Goal: Transaction & Acquisition: Obtain resource

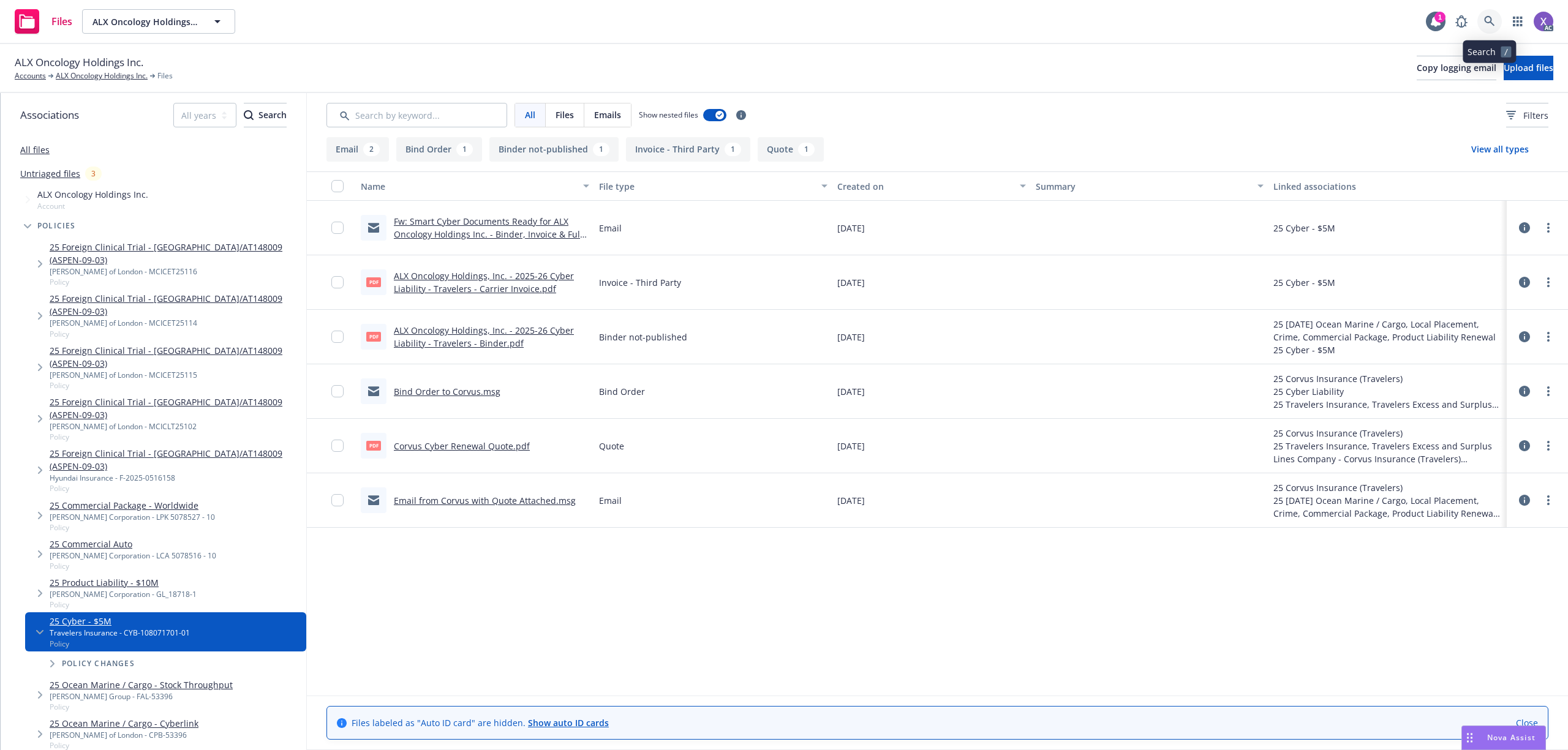
click at [1489, 27] on link at bounding box center [1489, 21] width 24 height 24
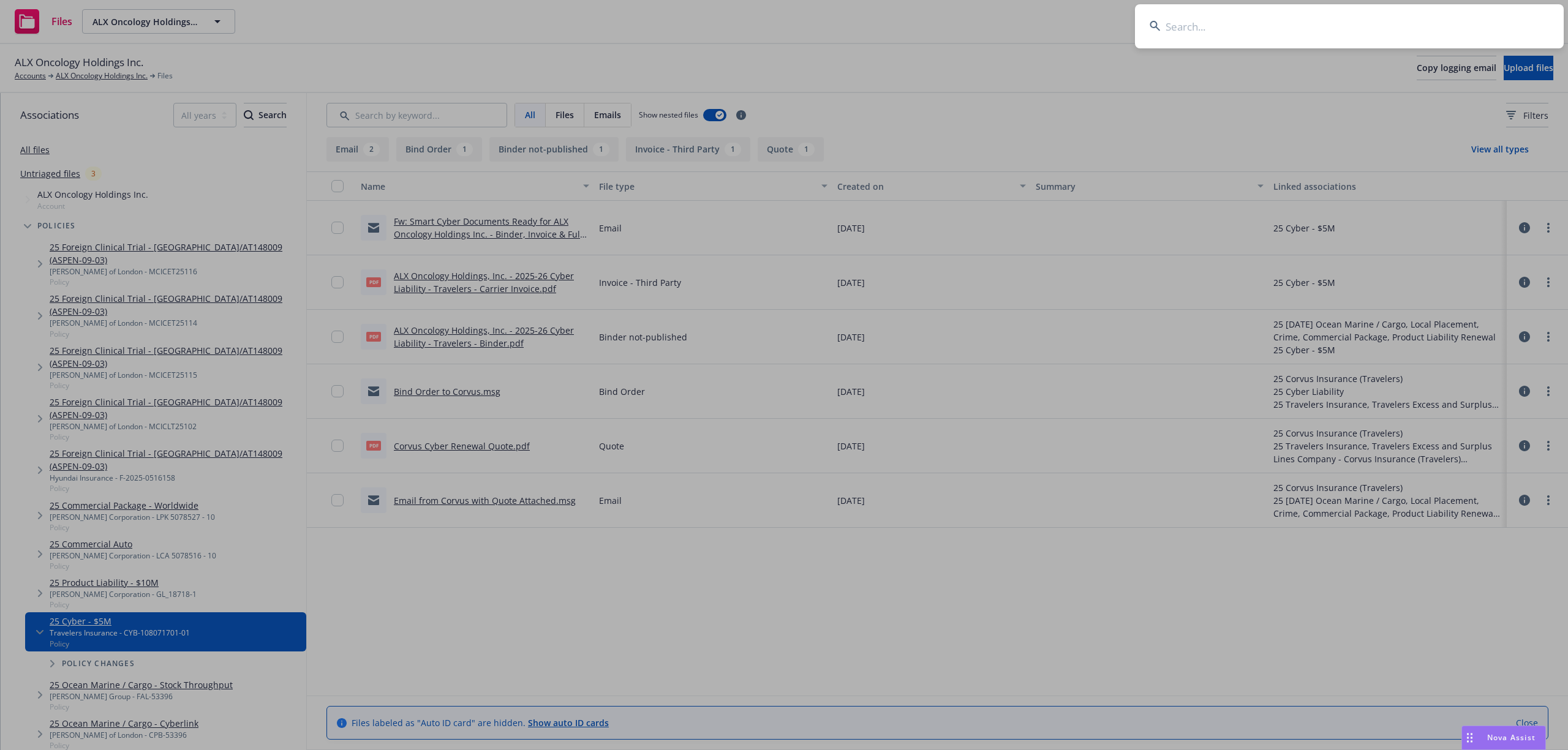
click at [1334, 27] on input at bounding box center [1348, 25] width 429 height 44
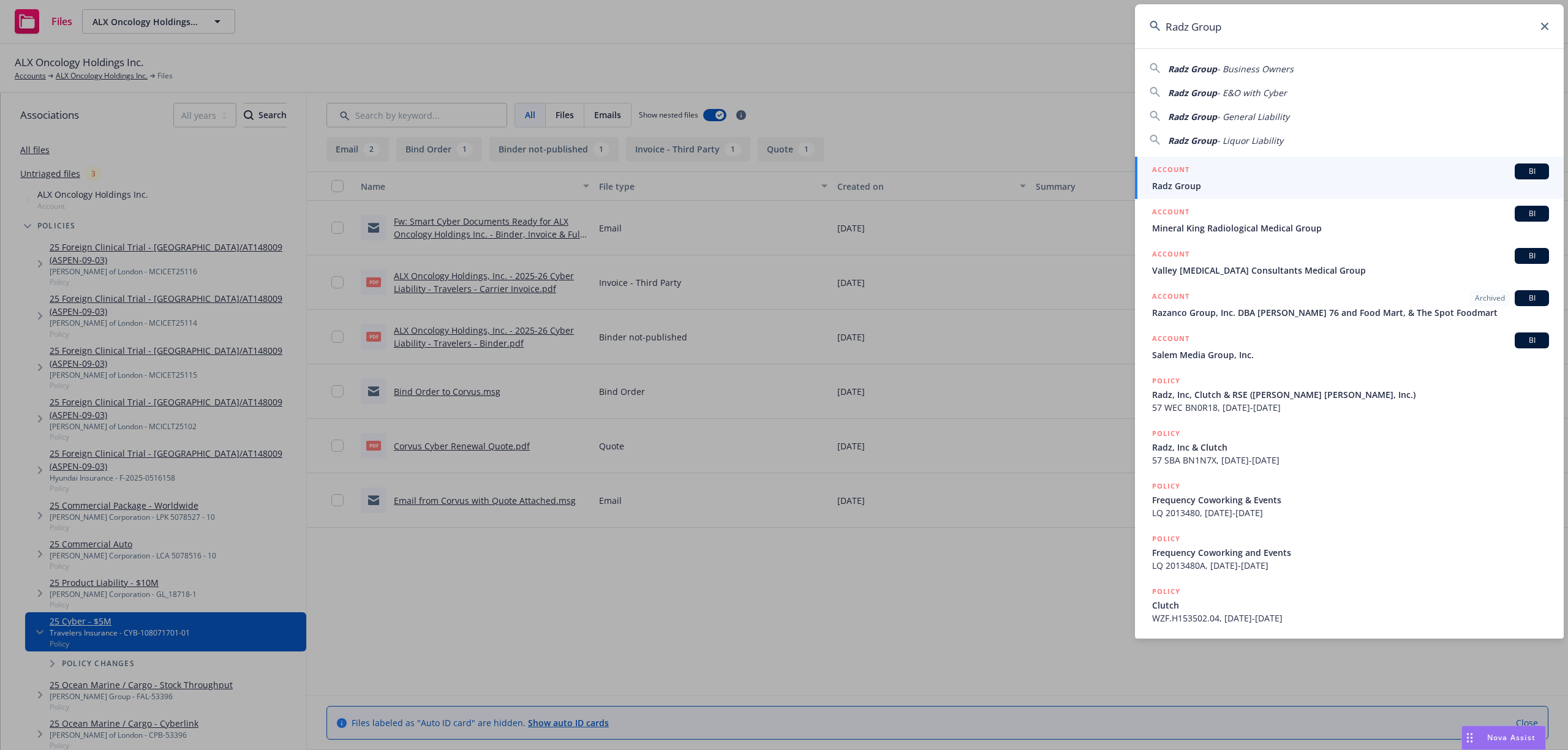
type input "Radz Group"
click at [1180, 182] on span "Radz Group" at bounding box center [1350, 186] width 396 height 13
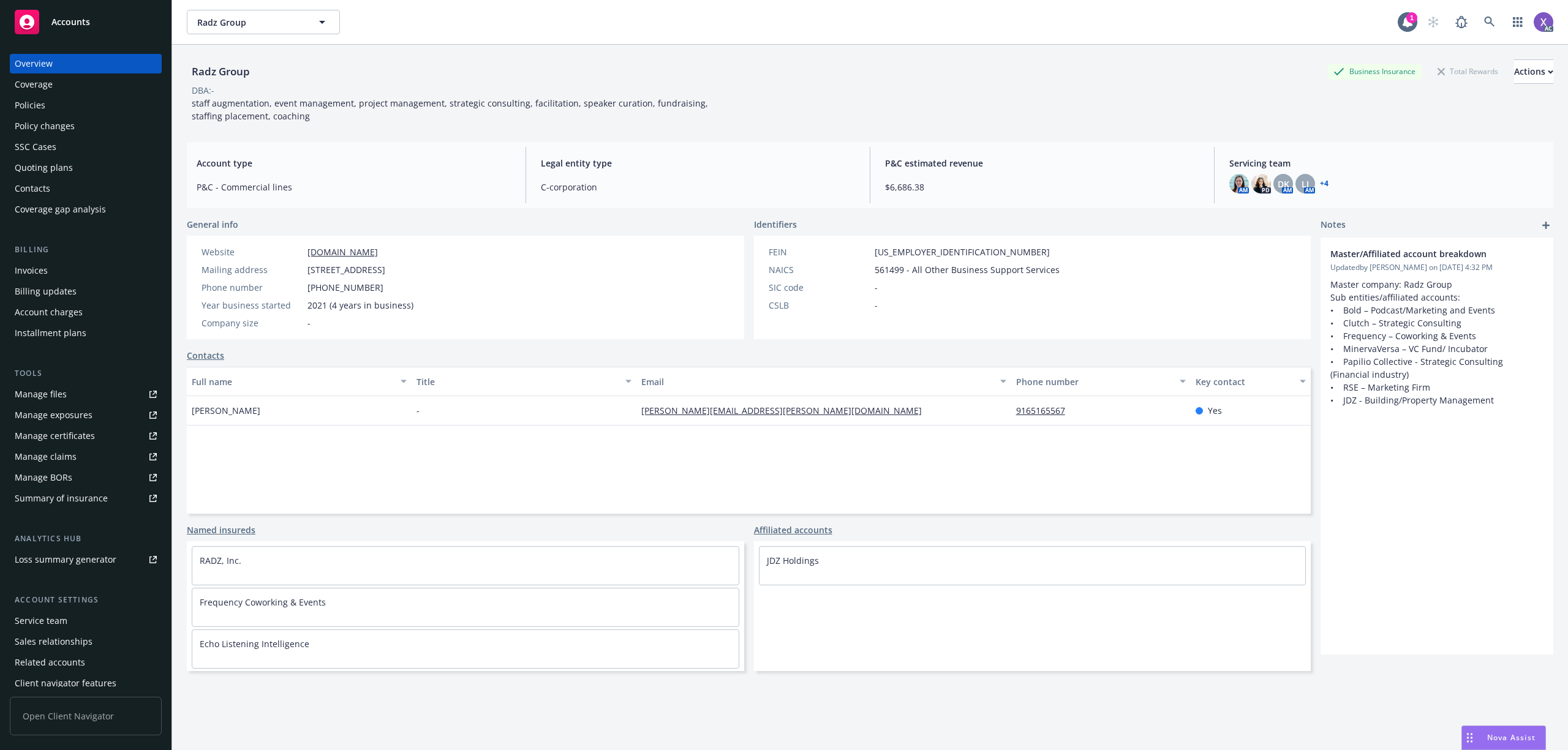
click at [39, 265] on div "Invoices" at bounding box center [31, 271] width 33 height 20
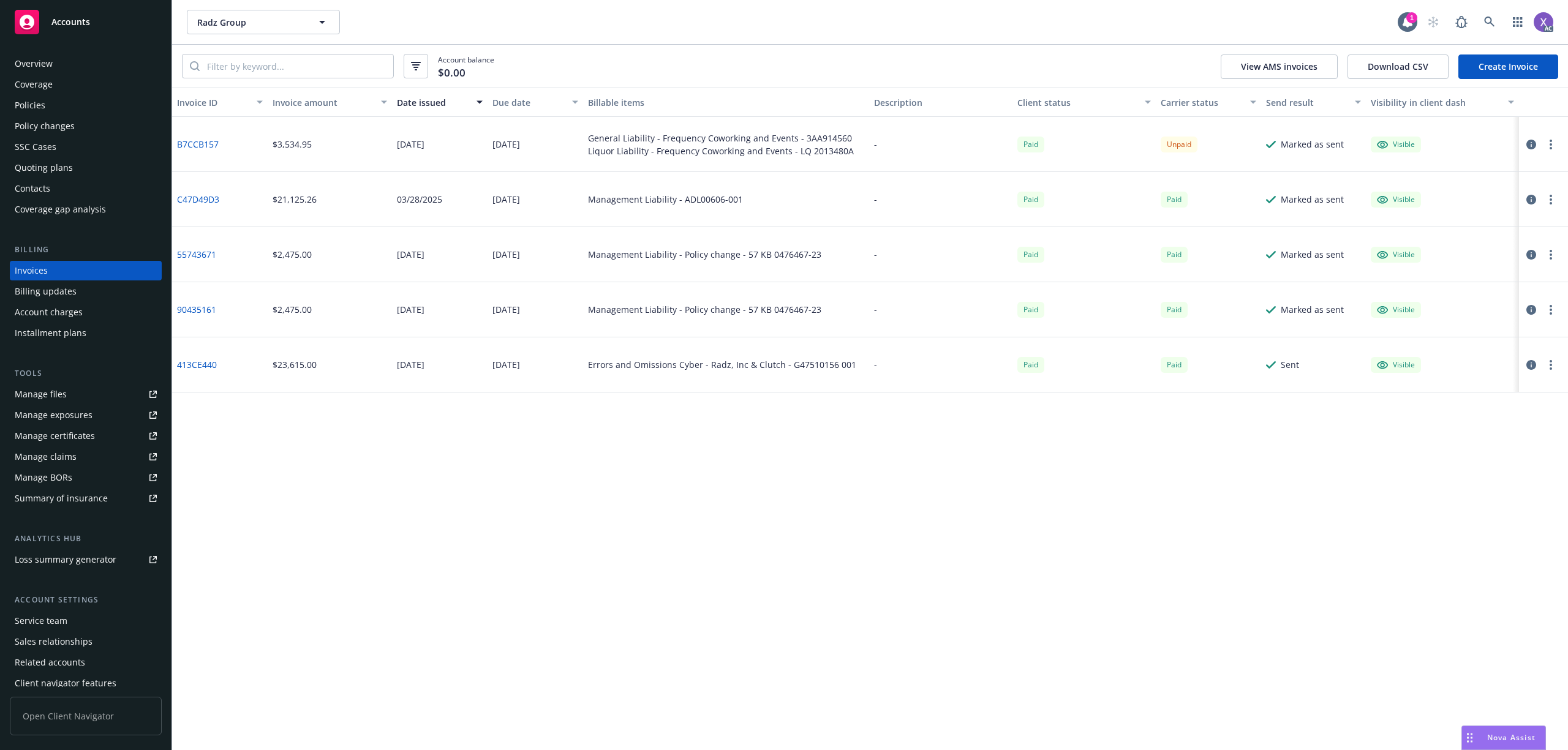
click at [209, 141] on link "B7CCB157" at bounding box center [197, 144] width 42 height 13
click at [32, 105] on div "Policies" at bounding box center [29, 105] width 30 height 20
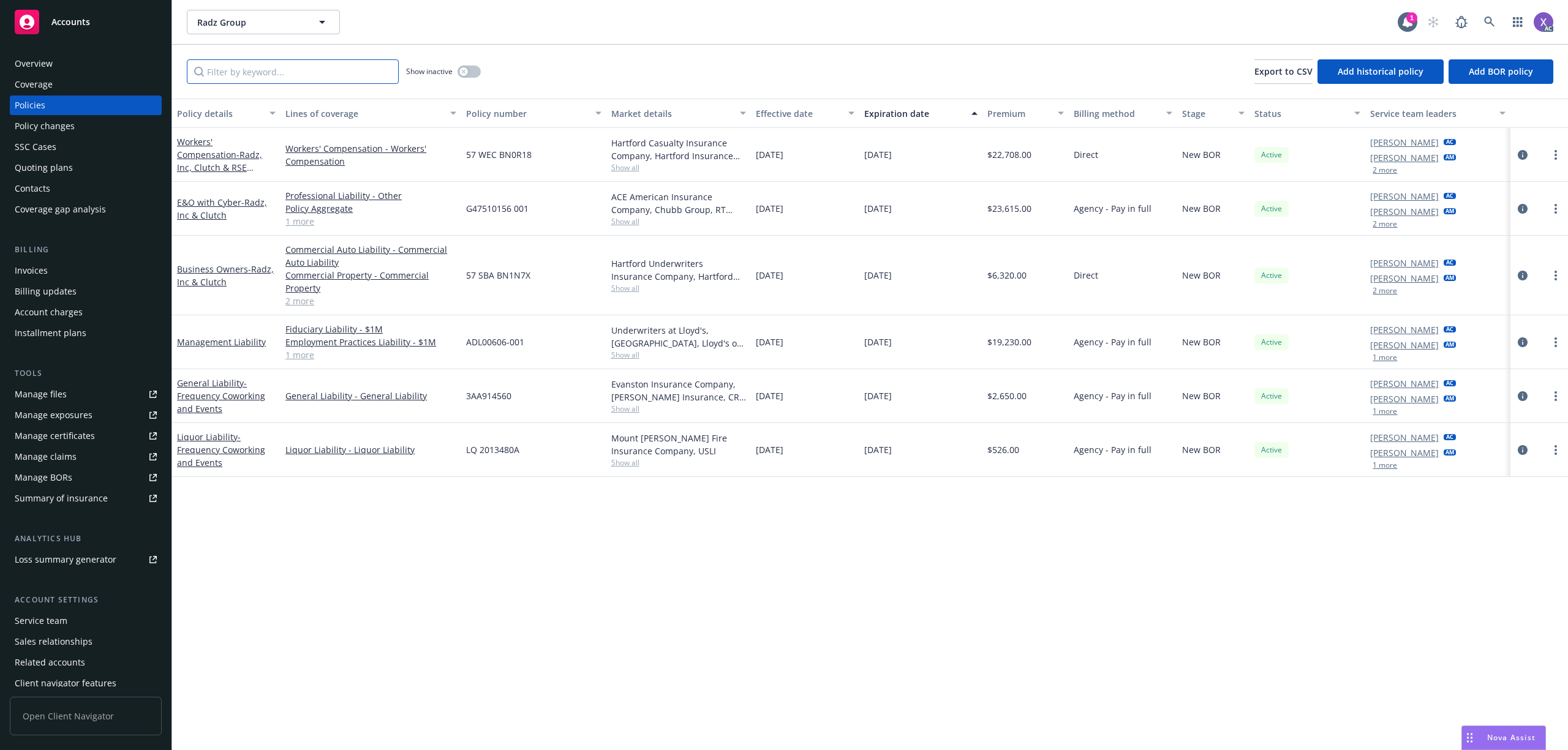
click at [299, 76] on input "Filter by keyword..." at bounding box center [292, 71] width 212 height 24
paste input "3AA914560"
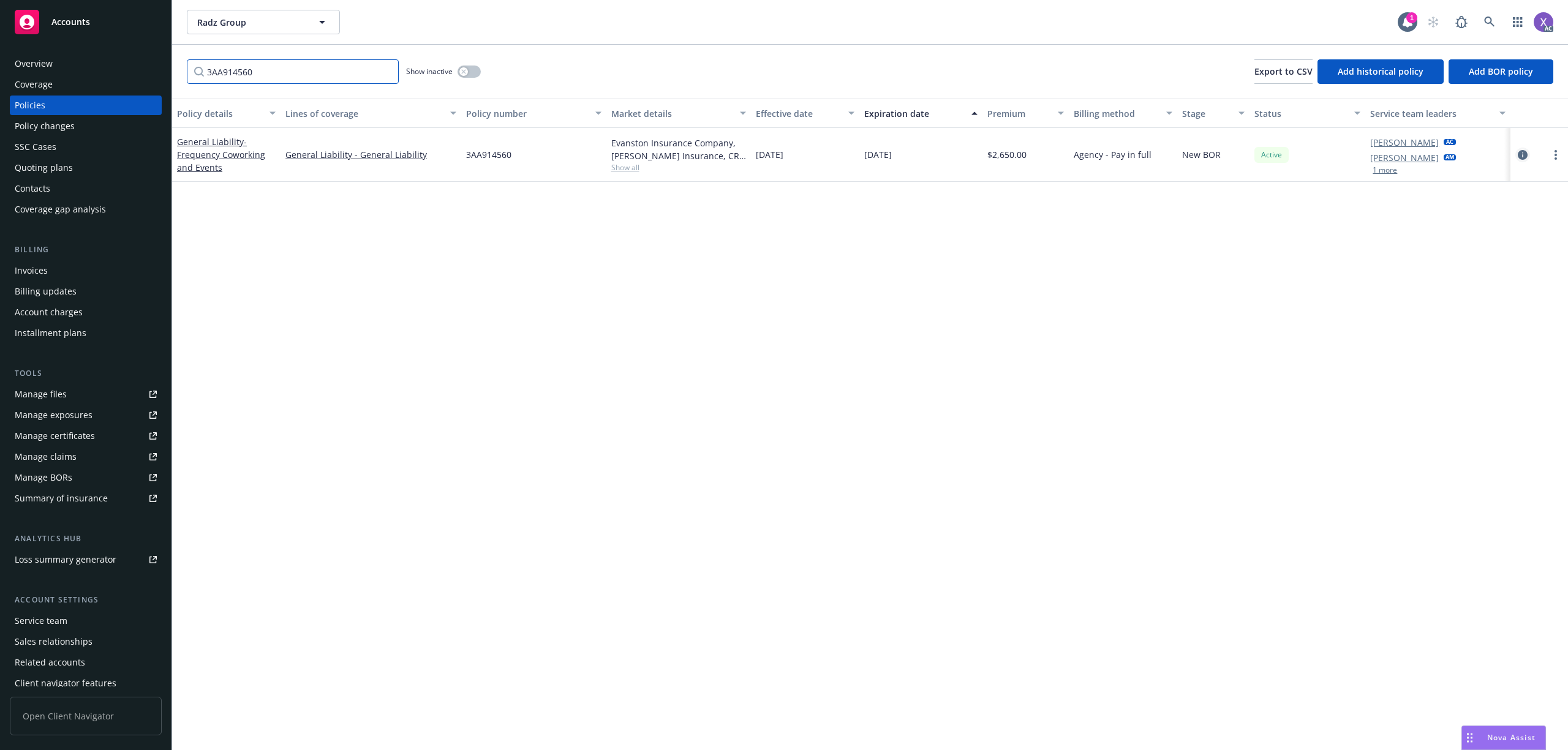
type input "3AA914560"
click at [1522, 154] on icon "circleInformation" at bounding box center [1522, 155] width 10 height 10
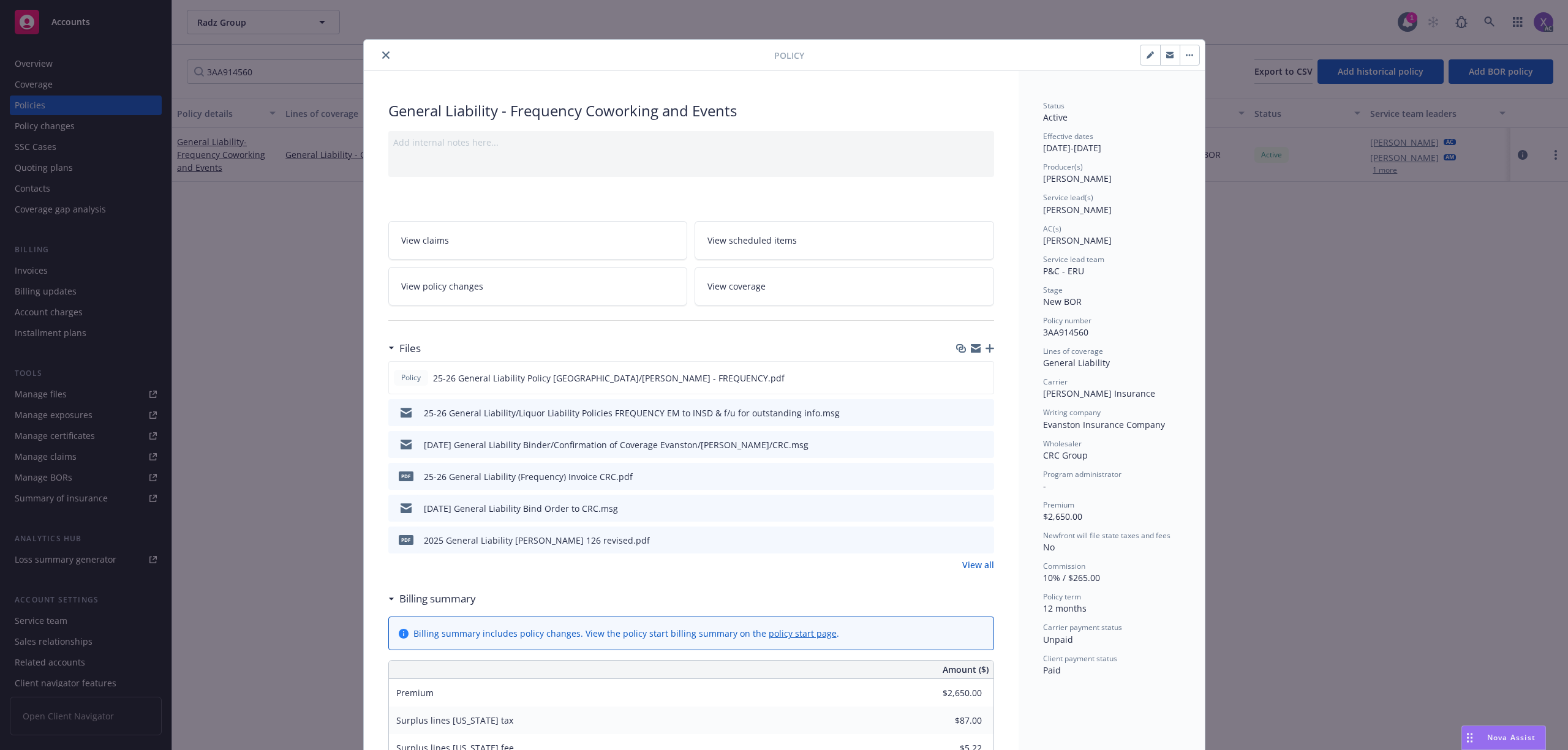
click at [971, 568] on link "View all" at bounding box center [977, 564] width 32 height 13
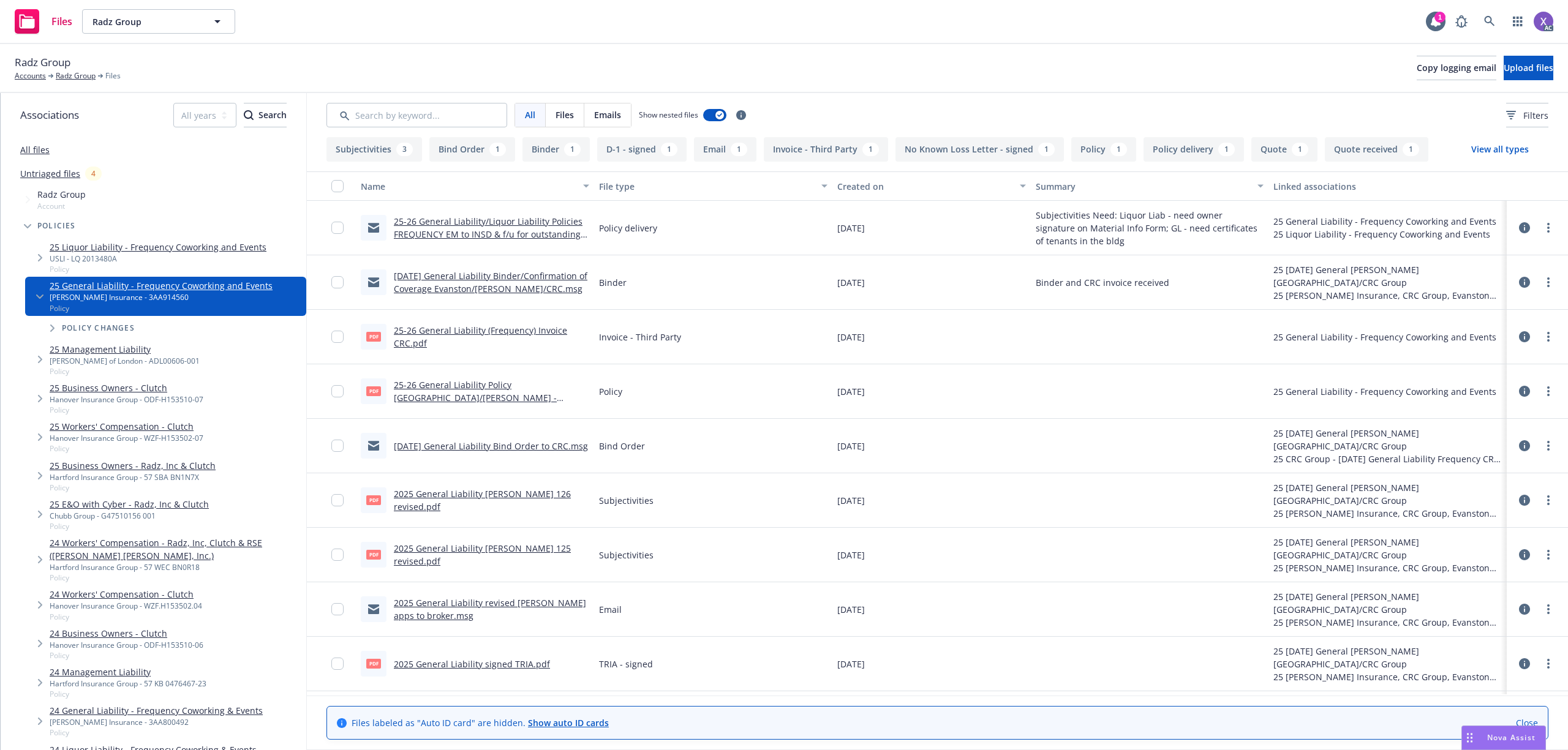
click at [535, 334] on link "25-26 General Liability (Frequency) Invoice CRC.pdf" at bounding box center [479, 336] width 173 height 24
click at [1490, 22] on icon at bounding box center [1489, 21] width 11 height 11
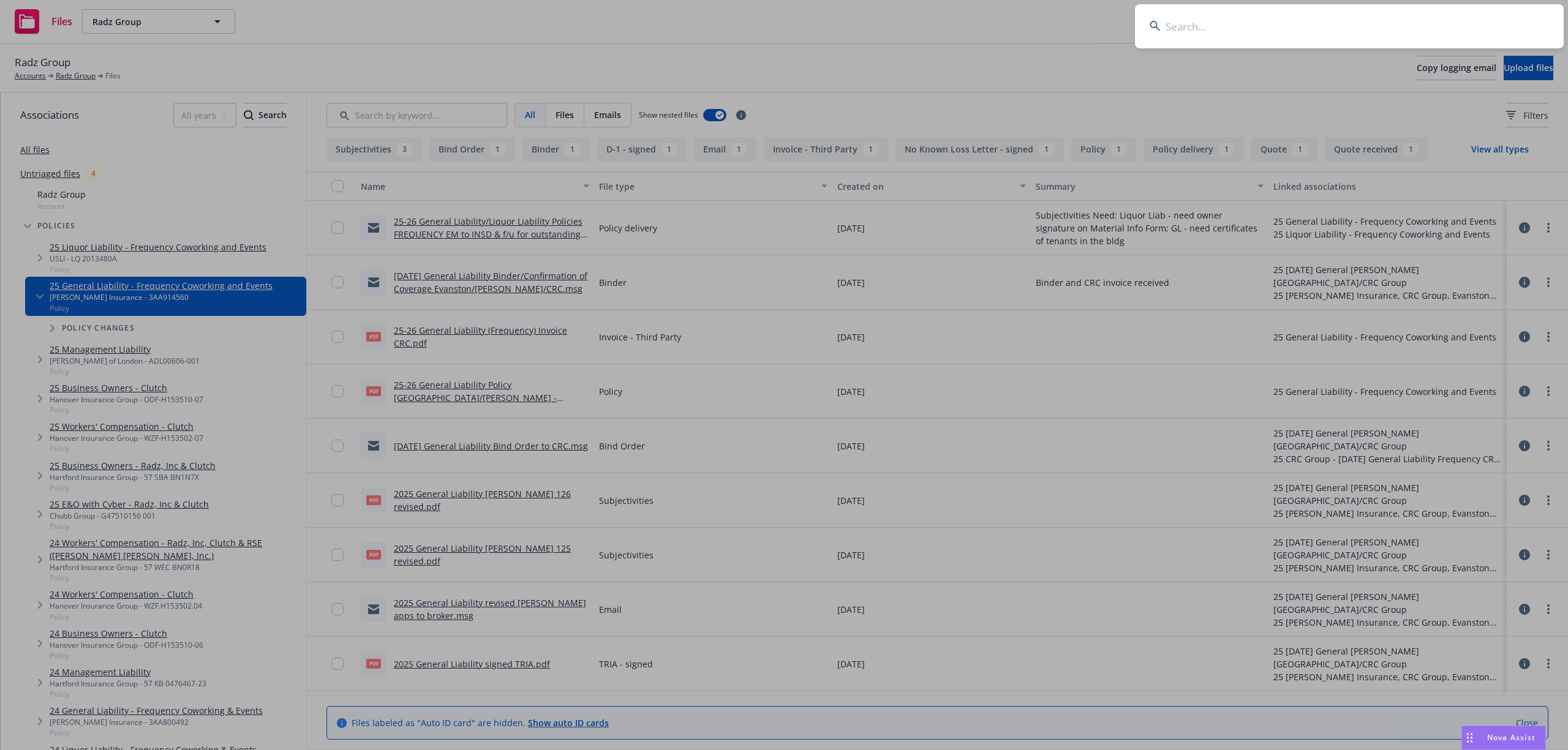
click at [1292, 18] on input at bounding box center [1348, 25] width 429 height 44
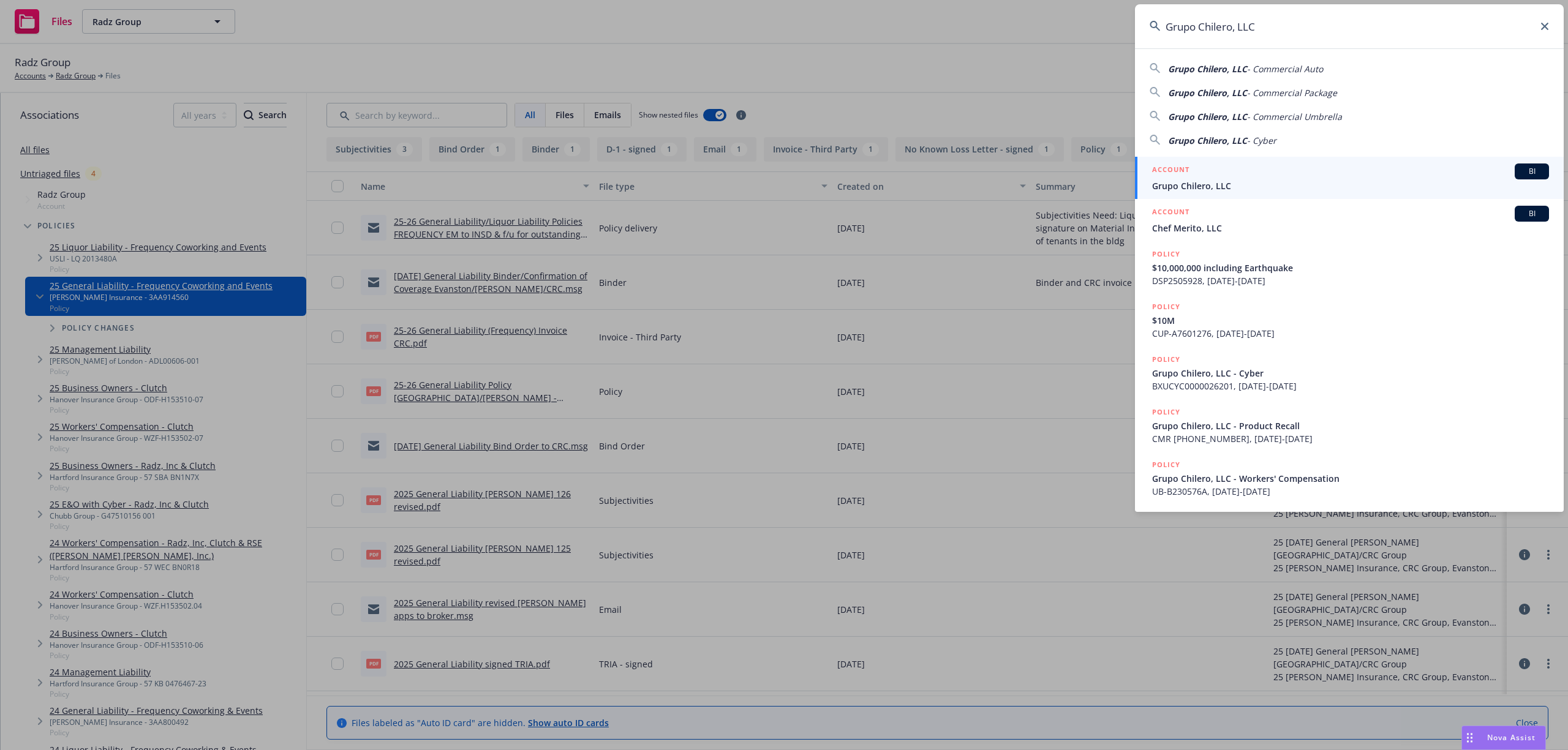
type input "Grupo Chilero, LLC"
click at [1246, 189] on span "Grupo Chilero, LLC" at bounding box center [1350, 186] width 396 height 13
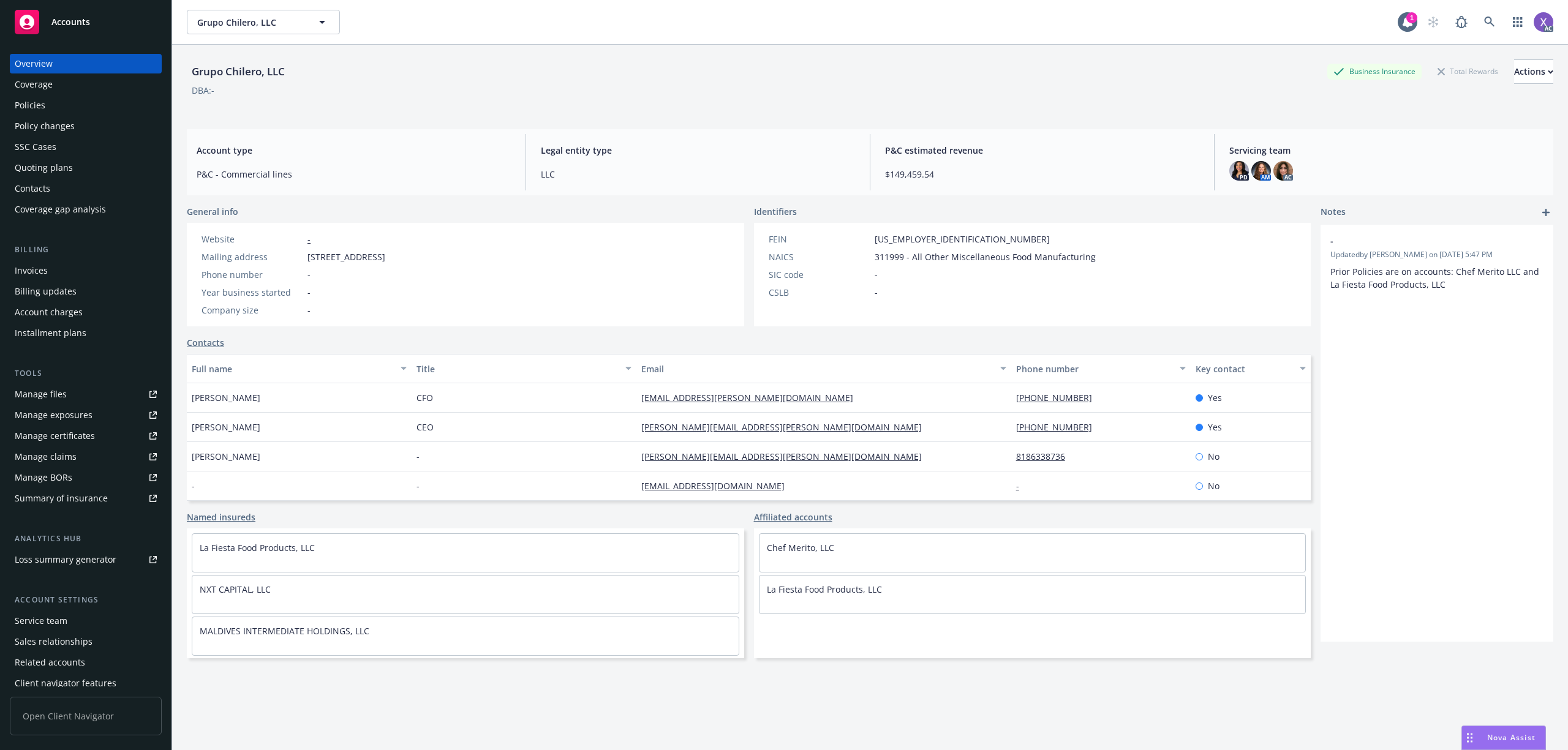
click at [40, 271] on div "Invoices" at bounding box center [31, 271] width 33 height 20
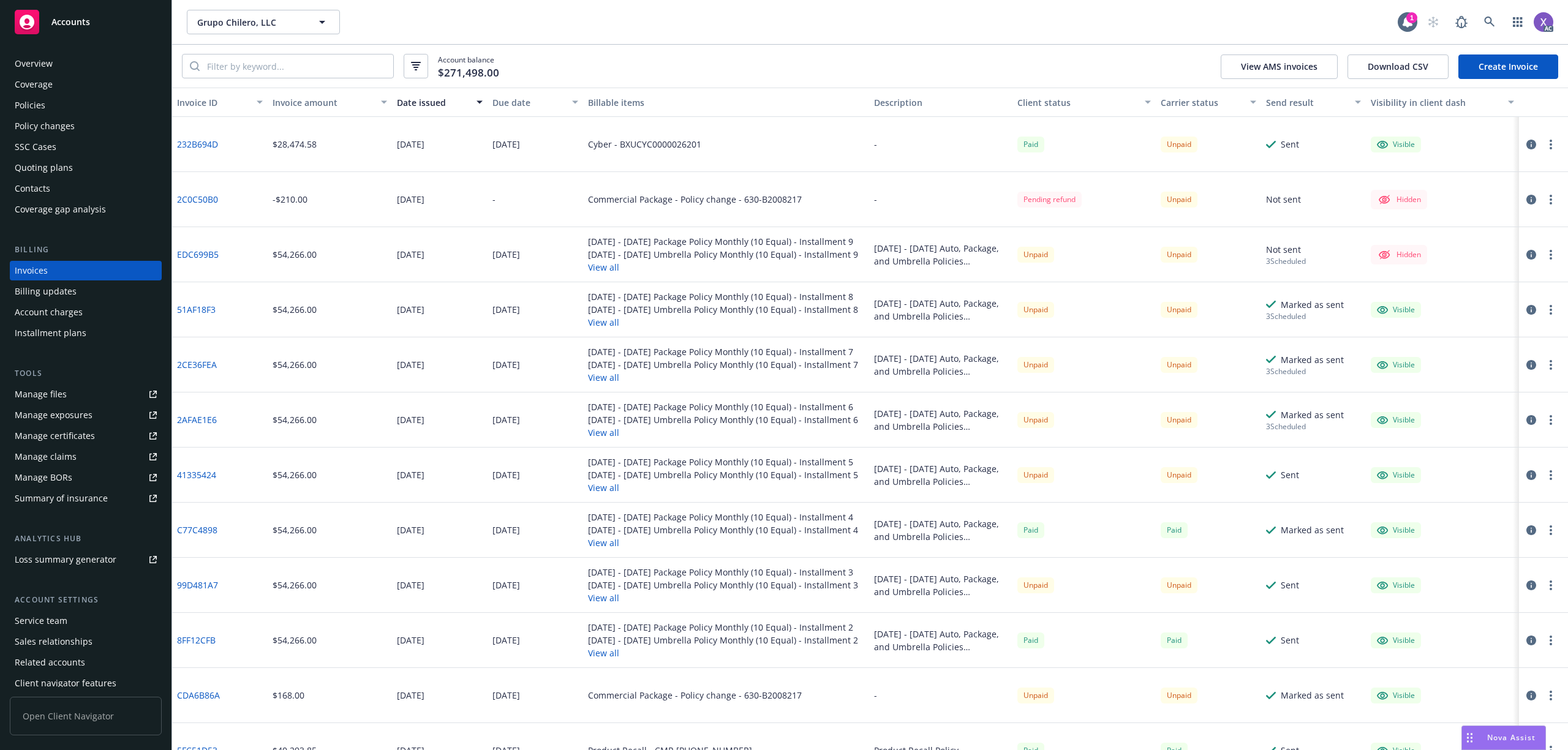
click at [42, 106] on div "Policies" at bounding box center [29, 105] width 30 height 20
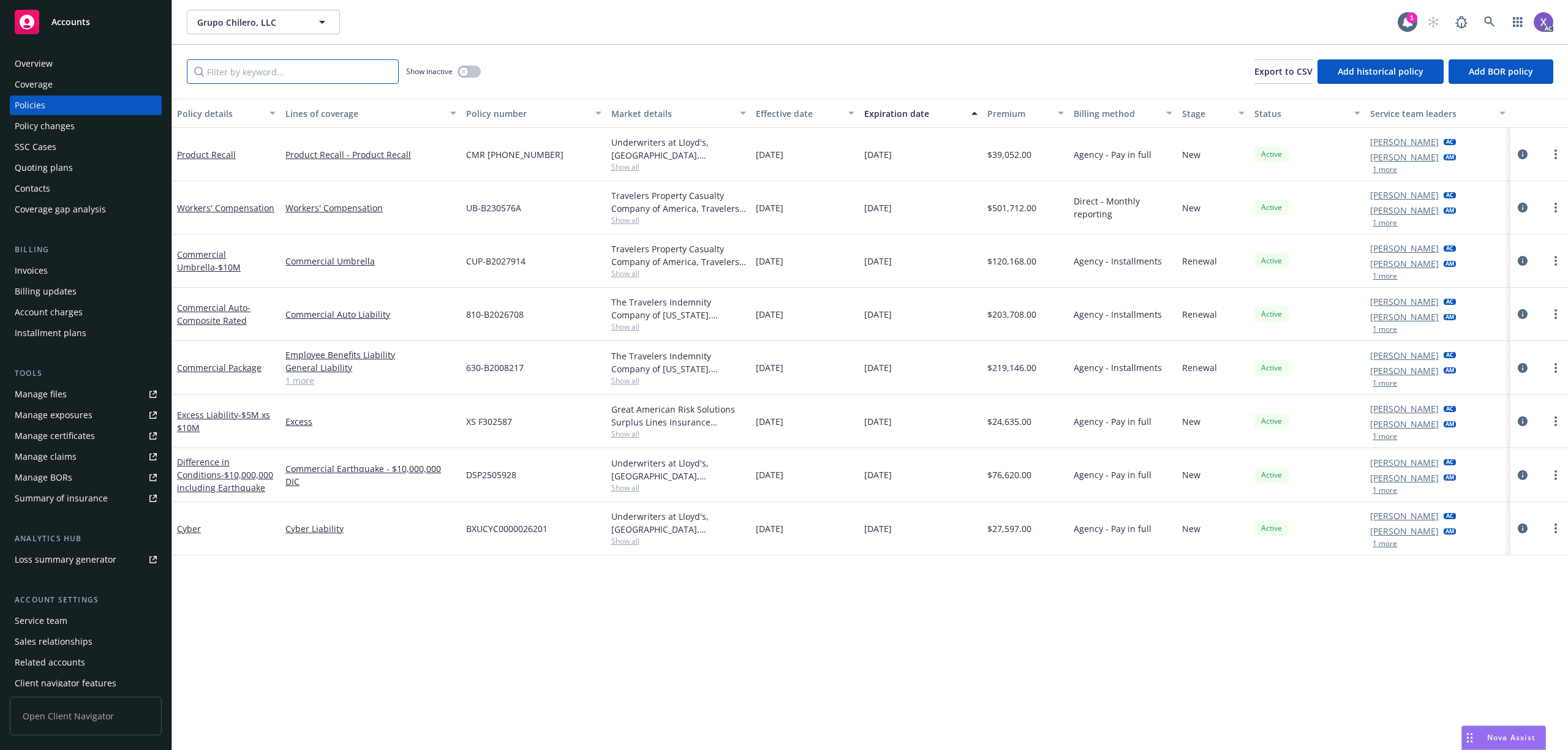
click at [307, 72] on input "Filter by keyword..." at bounding box center [292, 71] width 212 height 24
paste input "BXUCYC0000026201"
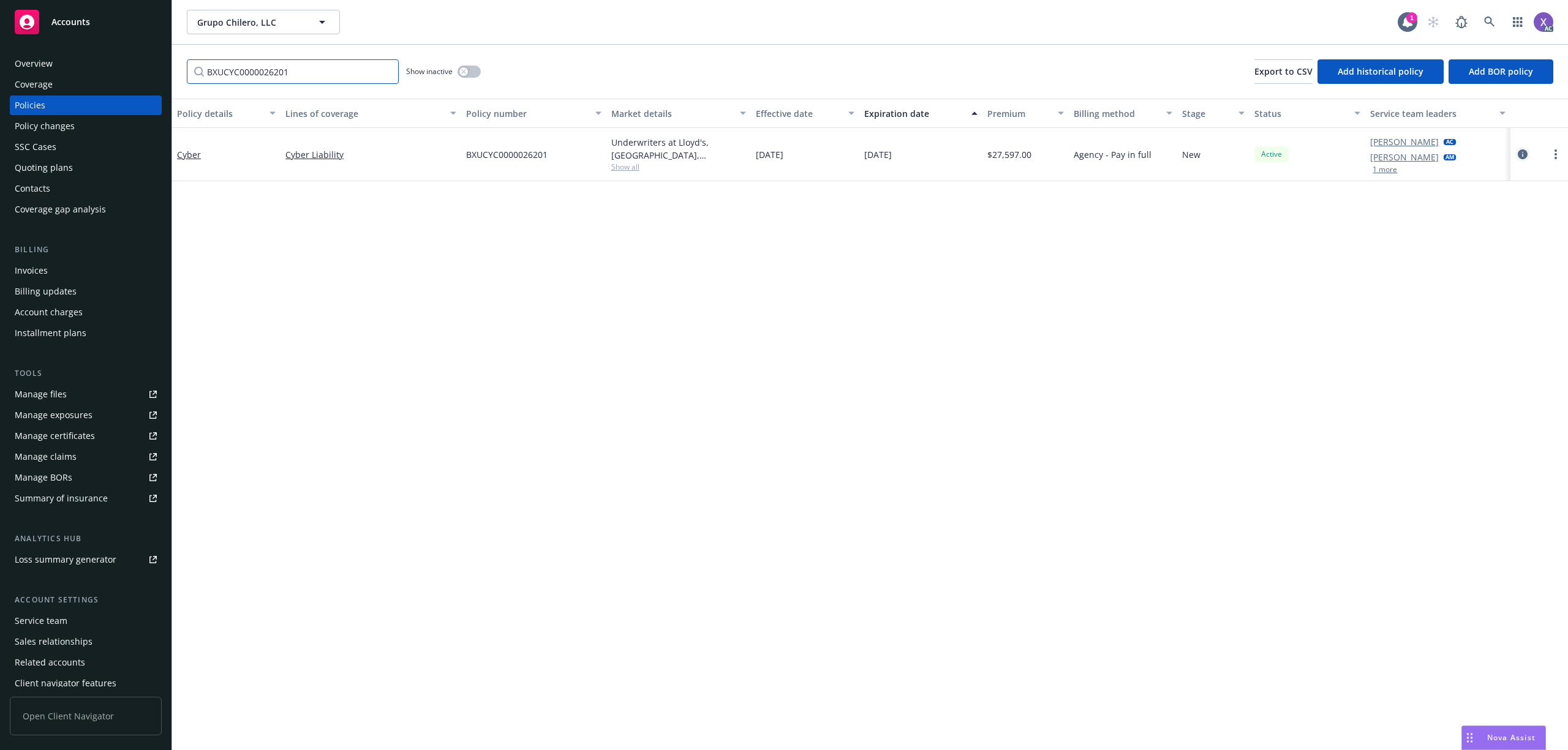
type input "BXUCYC0000026201"
click at [1517, 155] on icon "circleInformation" at bounding box center [1522, 154] width 10 height 10
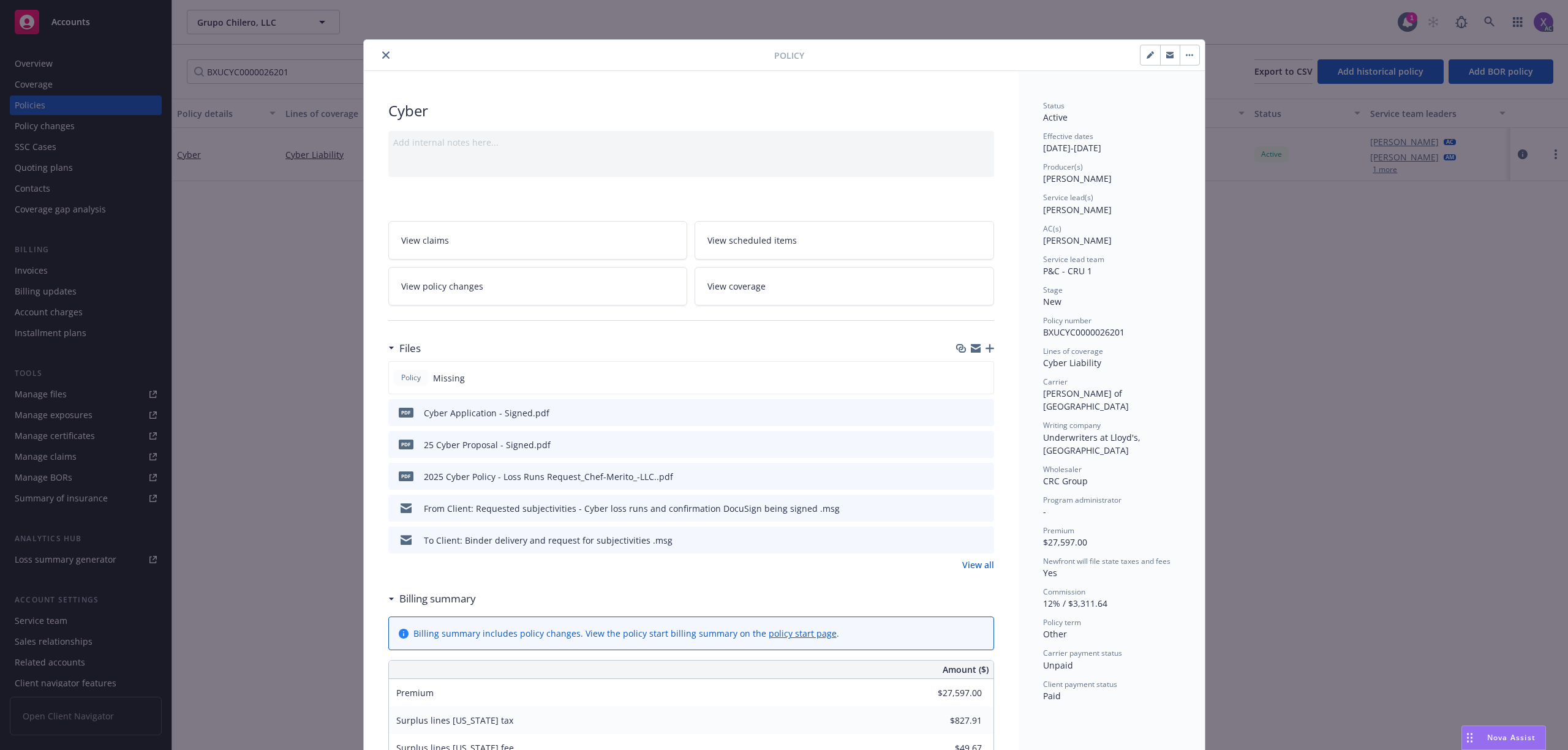
click at [987, 566] on link "View all" at bounding box center [977, 564] width 32 height 13
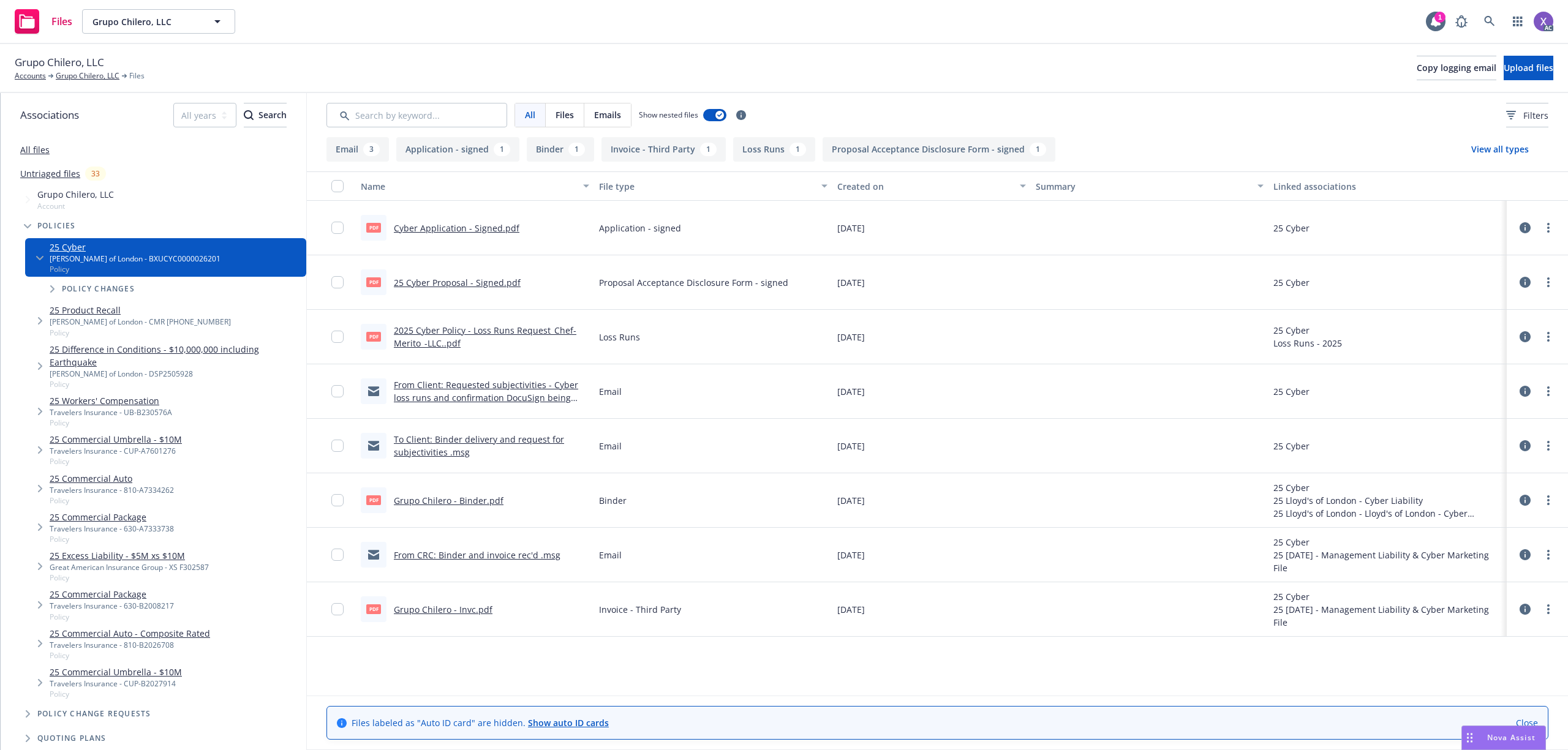
click at [471, 608] on link "Grupo Chilero - Invc.pdf" at bounding box center [442, 609] width 99 height 12
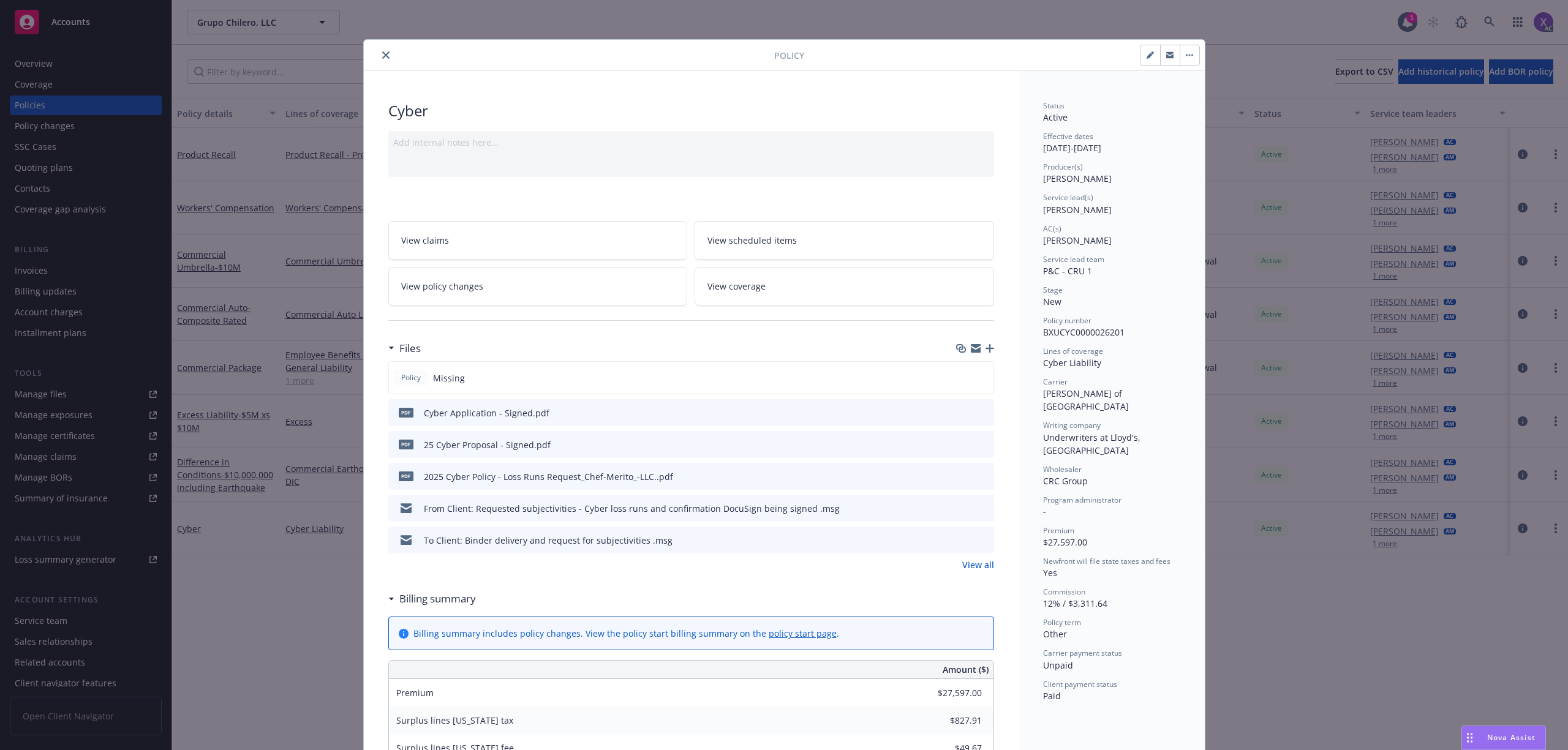
click at [386, 57] on button "close" at bounding box center [386, 55] width 15 height 15
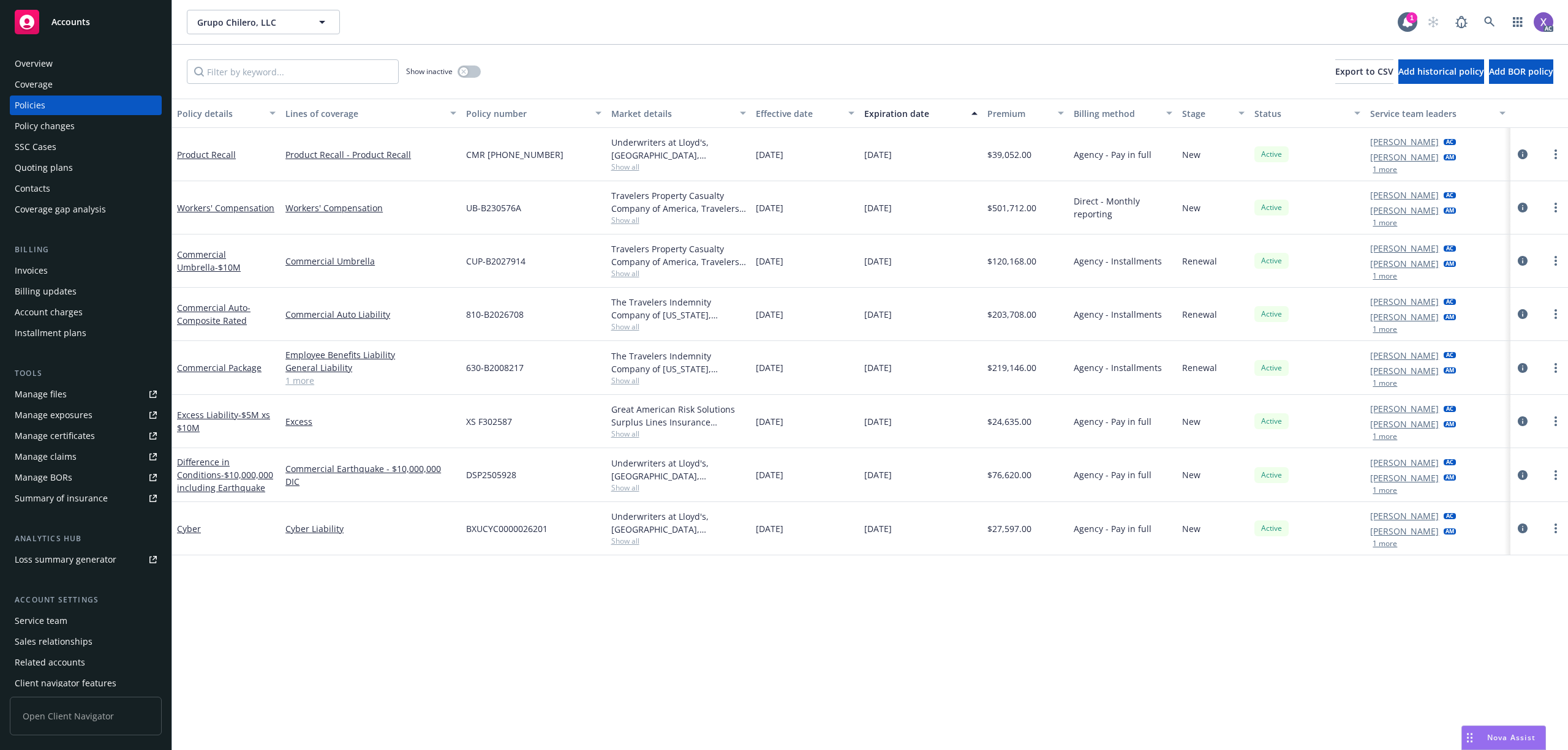
click at [33, 277] on div "Invoices" at bounding box center [31, 271] width 33 height 20
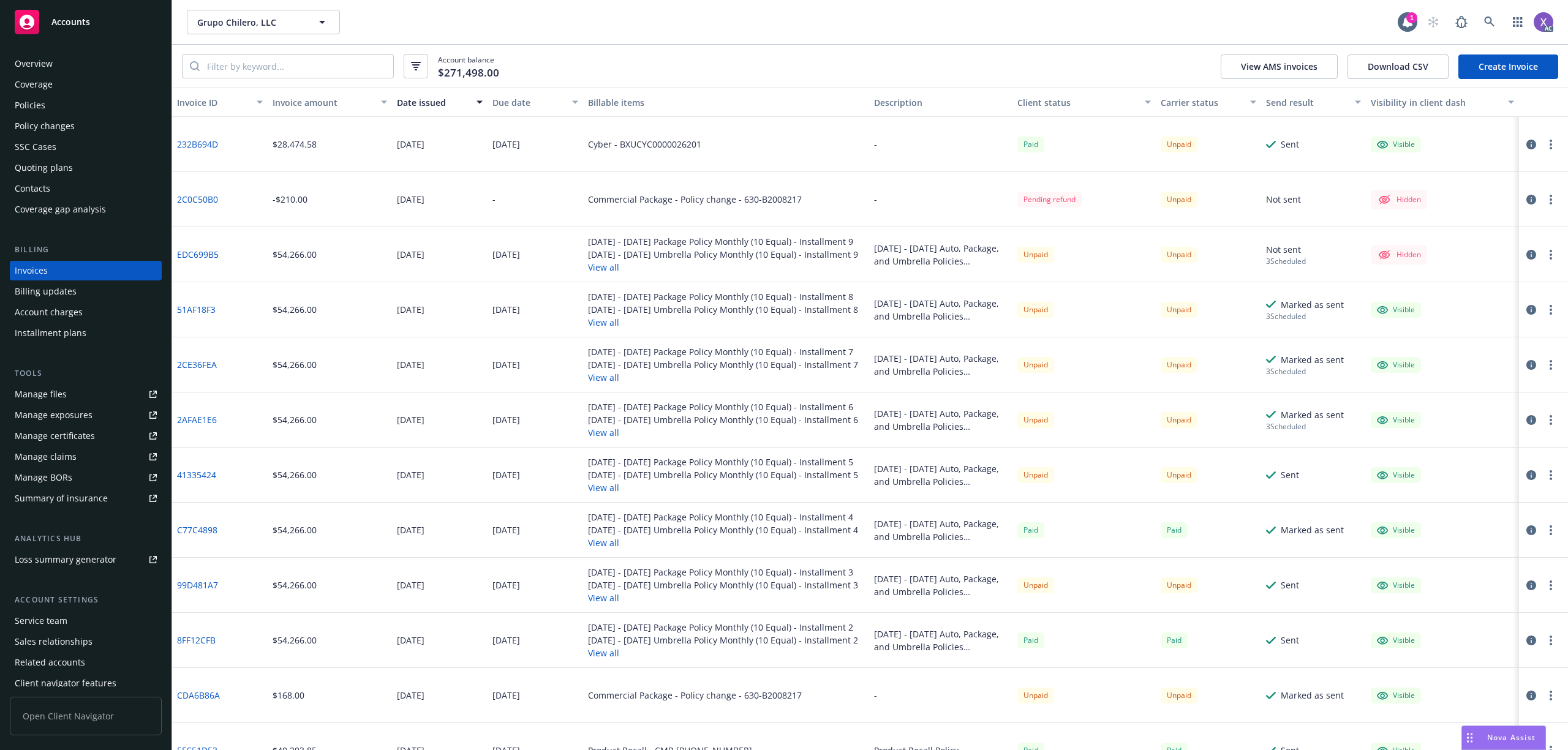
click at [194, 144] on link "232B694D" at bounding box center [197, 144] width 41 height 13
click at [22, 104] on div "Policies" at bounding box center [29, 105] width 30 height 20
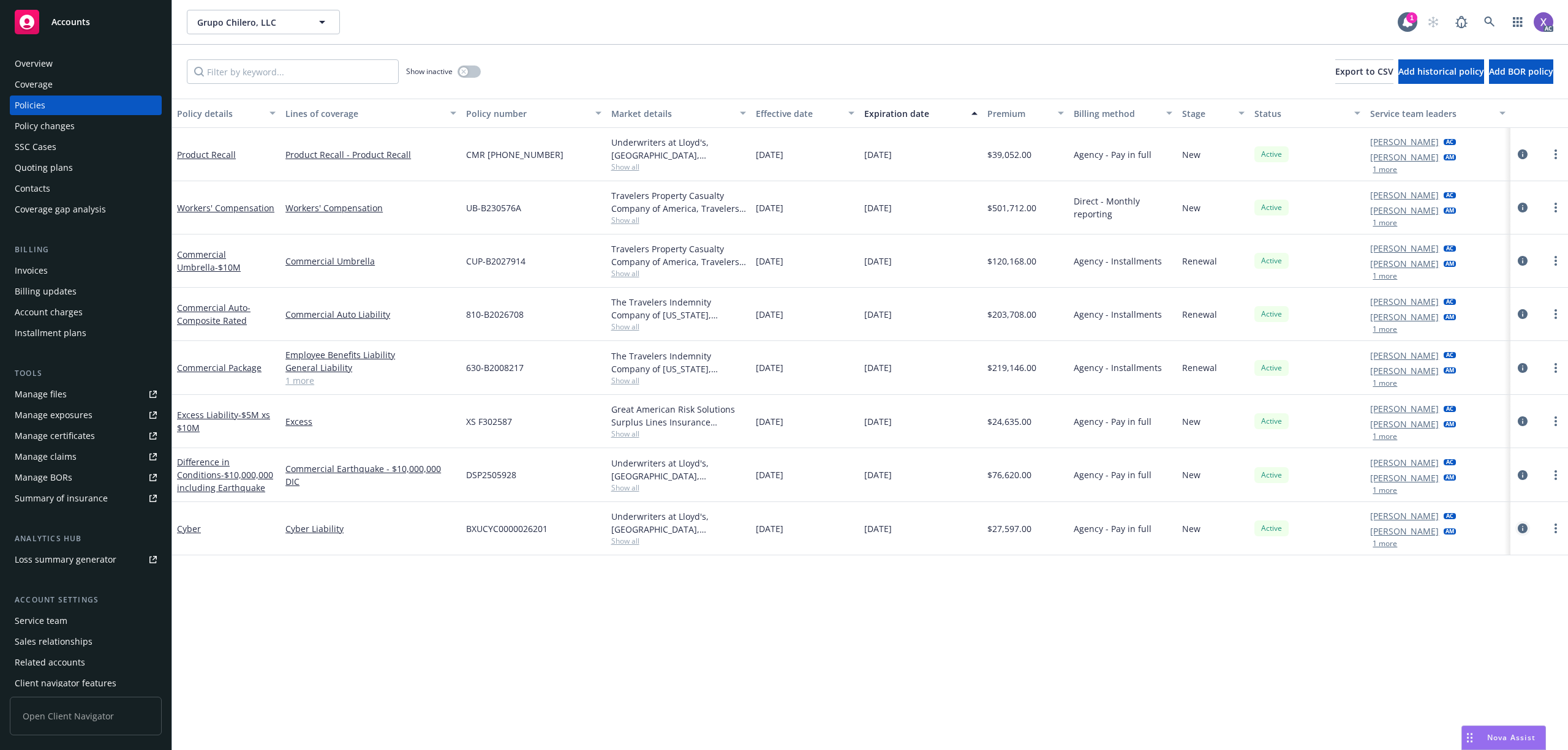
click at [1520, 527] on icon "circleInformation" at bounding box center [1522, 528] width 10 height 10
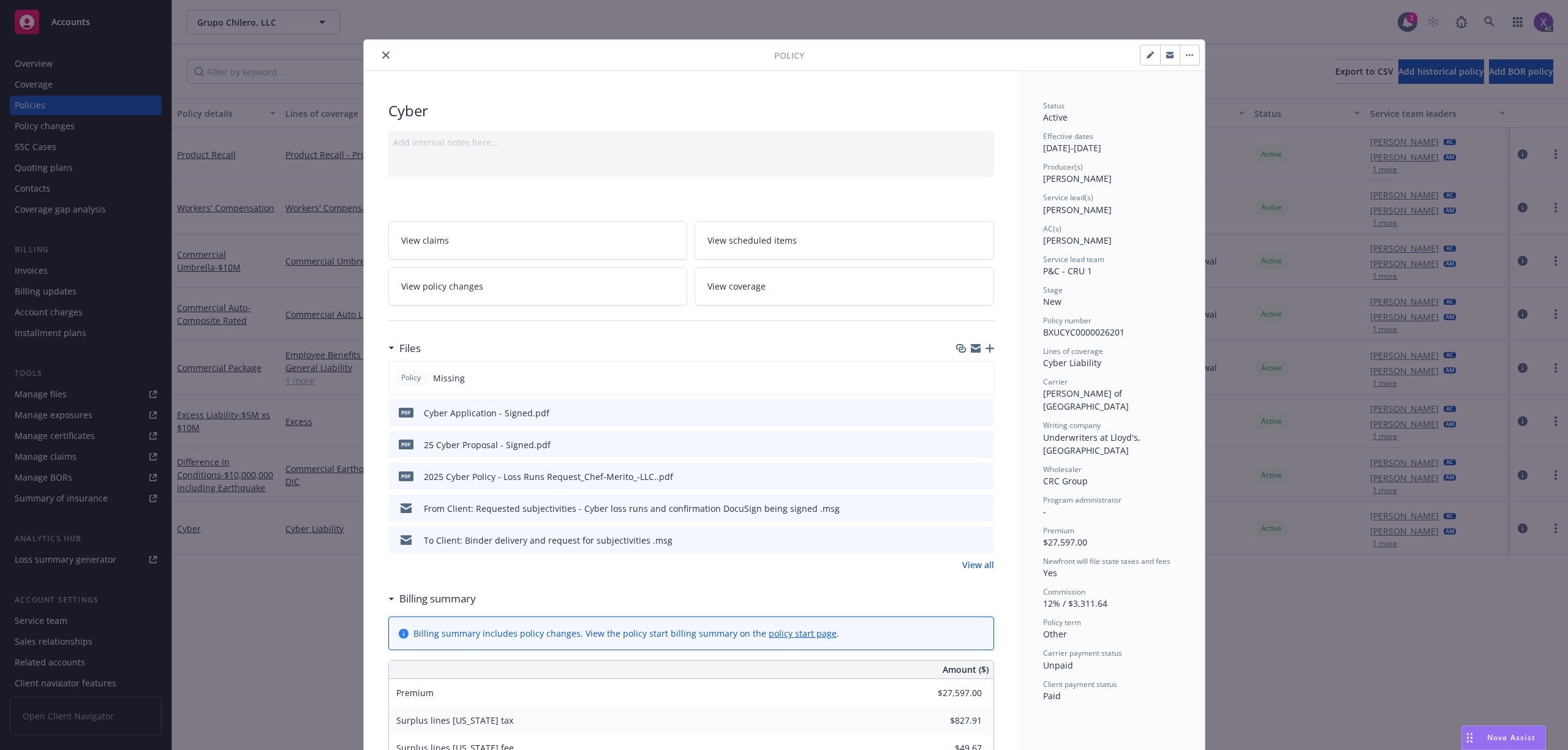
click at [379, 55] on button "close" at bounding box center [386, 55] width 15 height 15
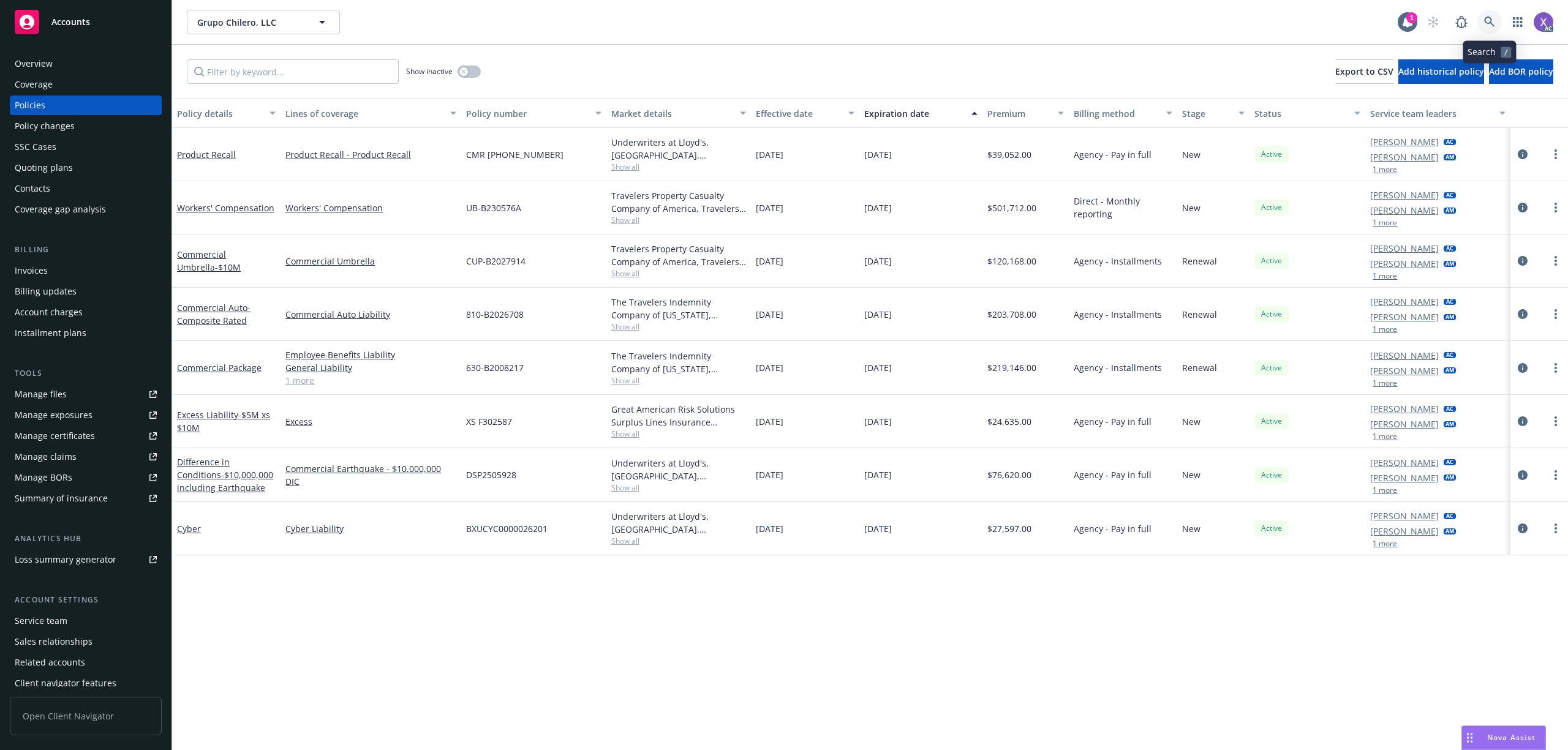
click at [1492, 21] on icon at bounding box center [1489, 21] width 11 height 11
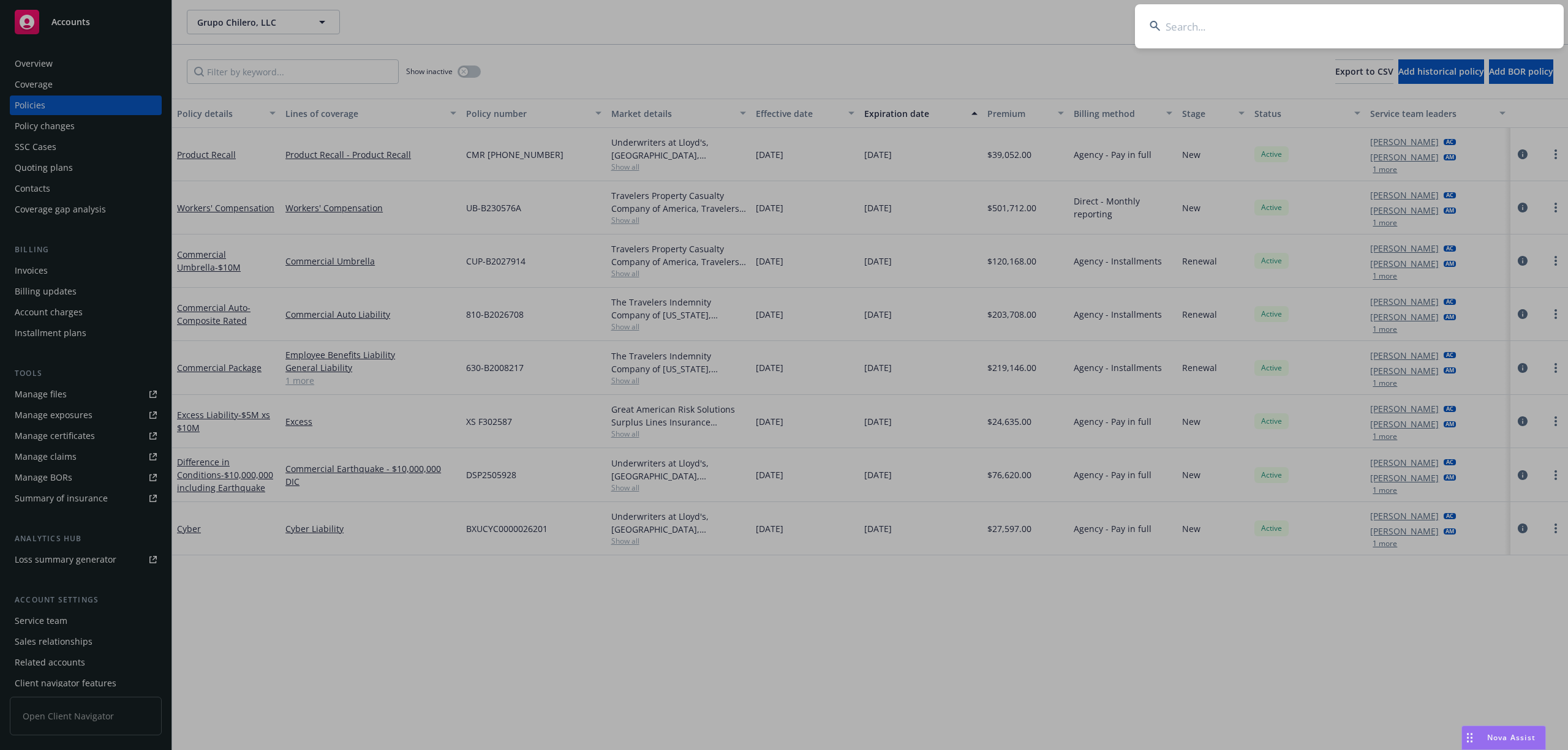
click at [1334, 19] on input at bounding box center [1348, 25] width 429 height 44
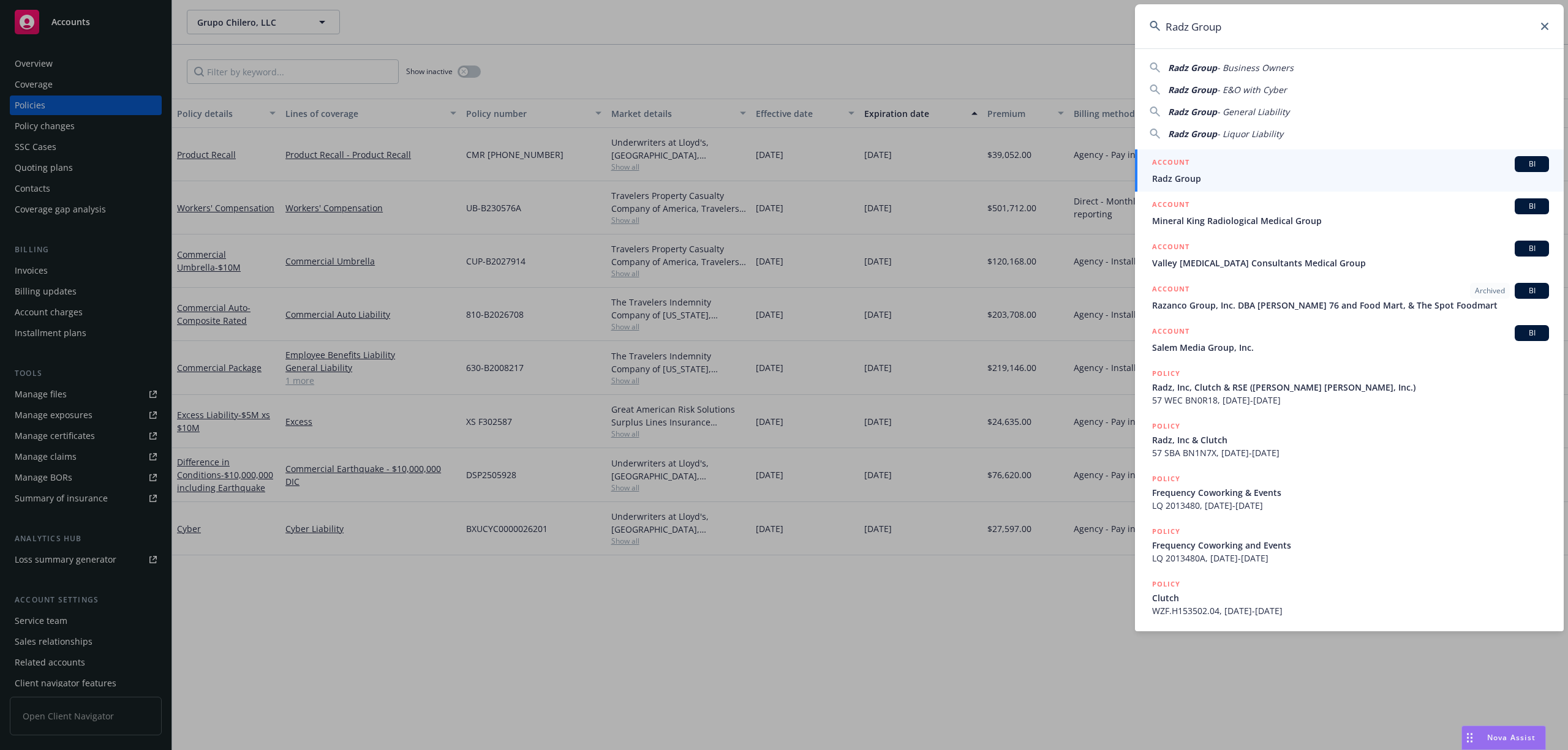
type input "Radz Group"
click at [1205, 174] on span "Radz Group" at bounding box center [1350, 178] width 396 height 13
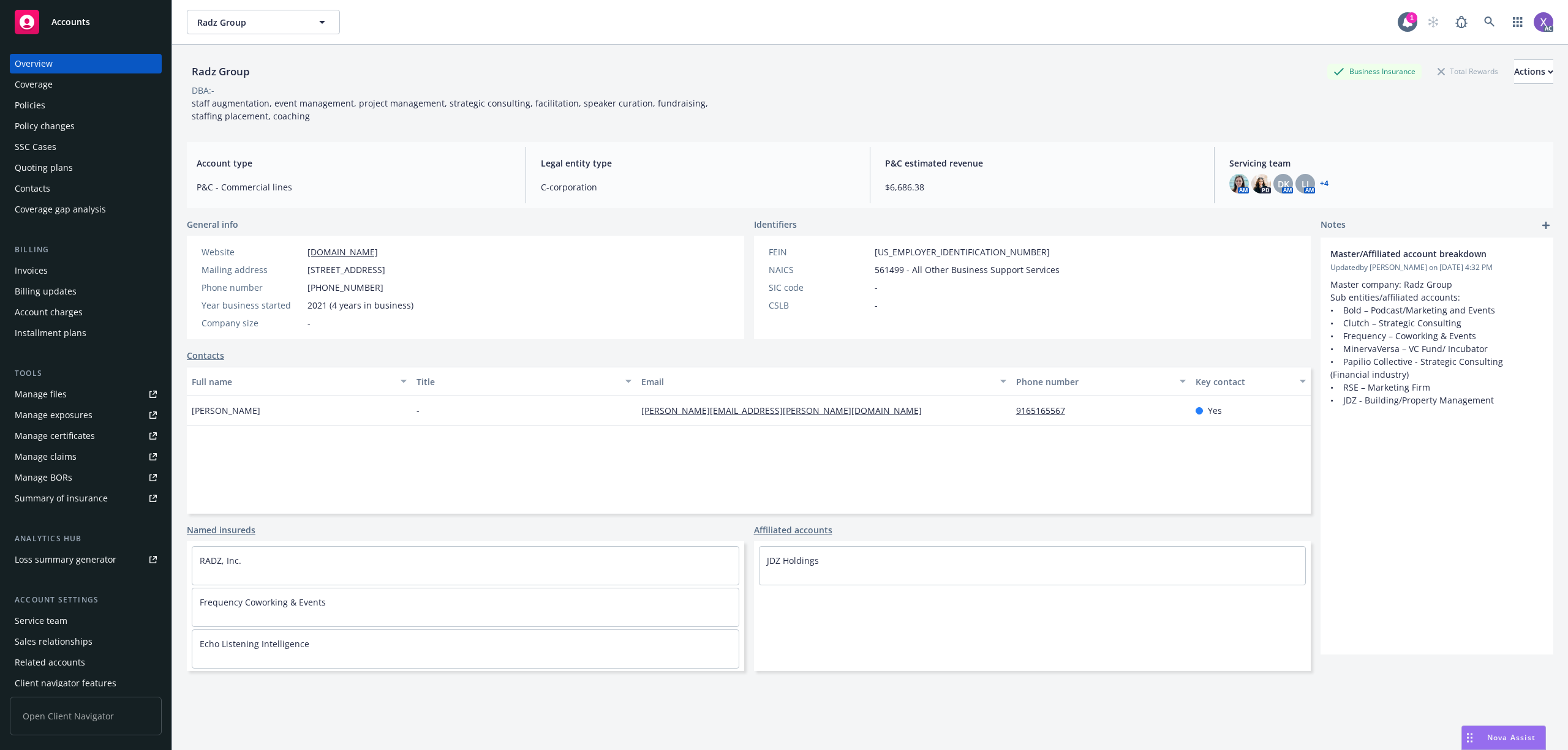
click at [39, 104] on div "Policies" at bounding box center [29, 105] width 30 height 20
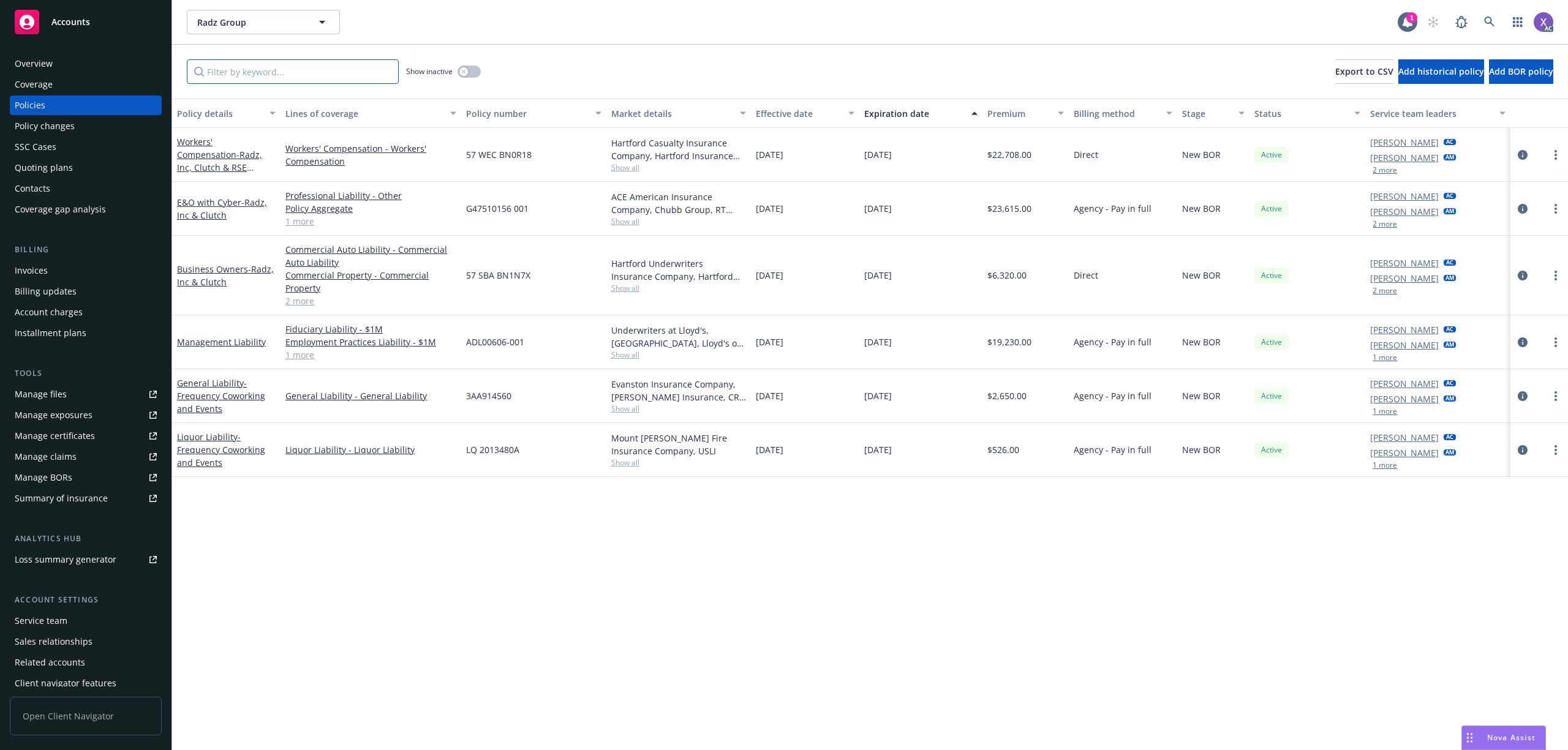
click at [336, 75] on input "Filter by keyword..." at bounding box center [292, 71] width 212 height 24
paste input "LQ 2013480A"
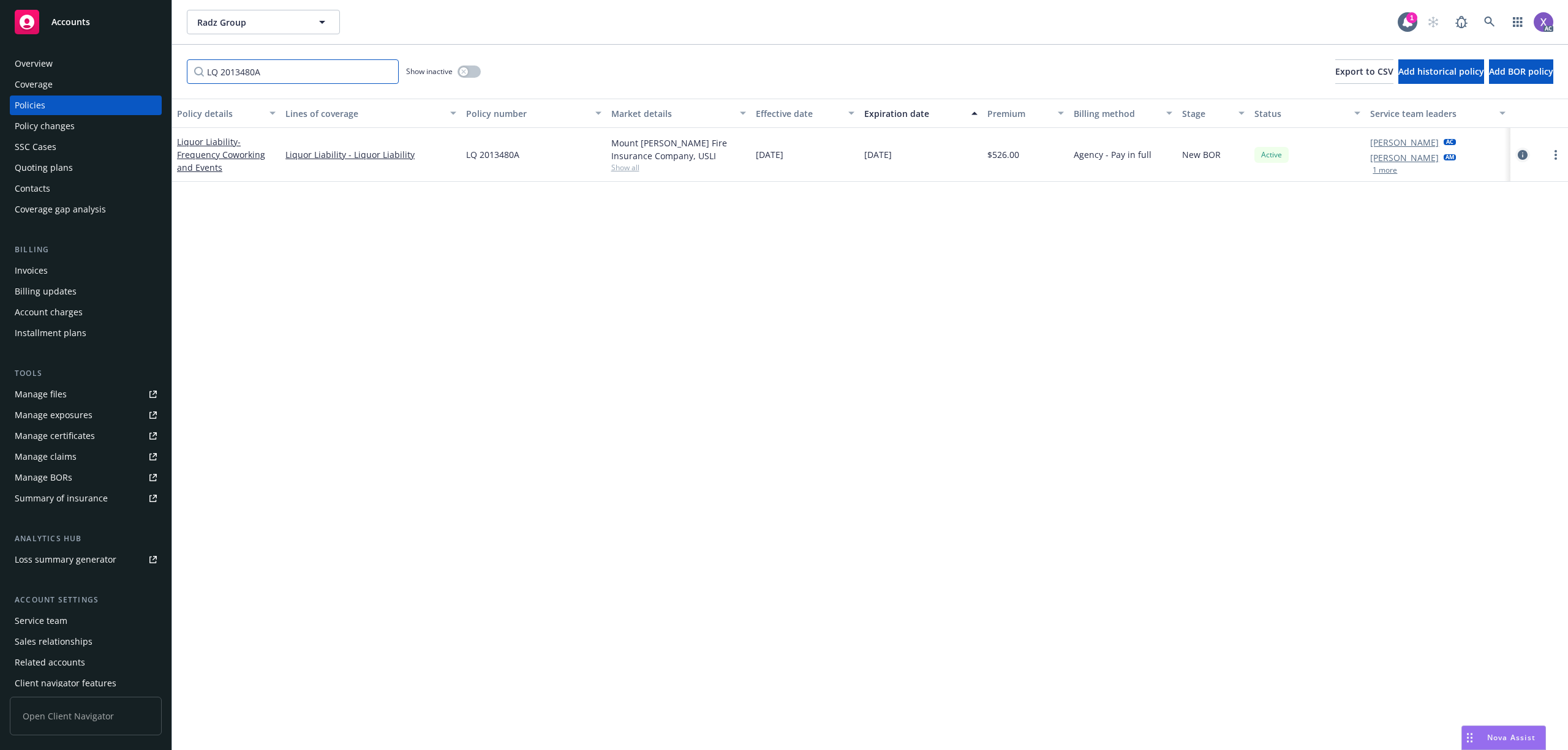
type input "LQ 2013480A"
click at [1518, 152] on icon "circleInformation" at bounding box center [1522, 155] width 10 height 10
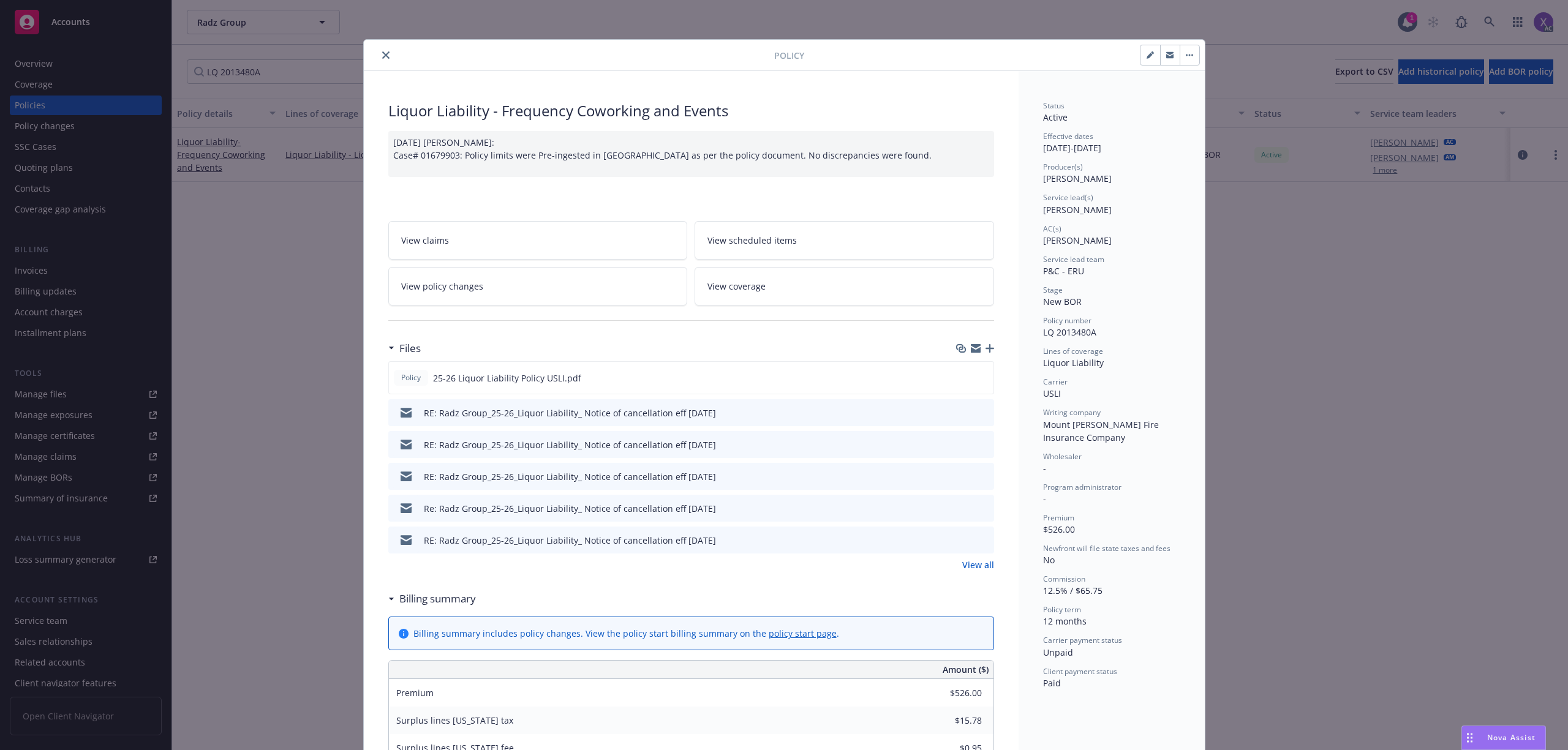
click at [967, 564] on link "View all" at bounding box center [977, 564] width 32 height 13
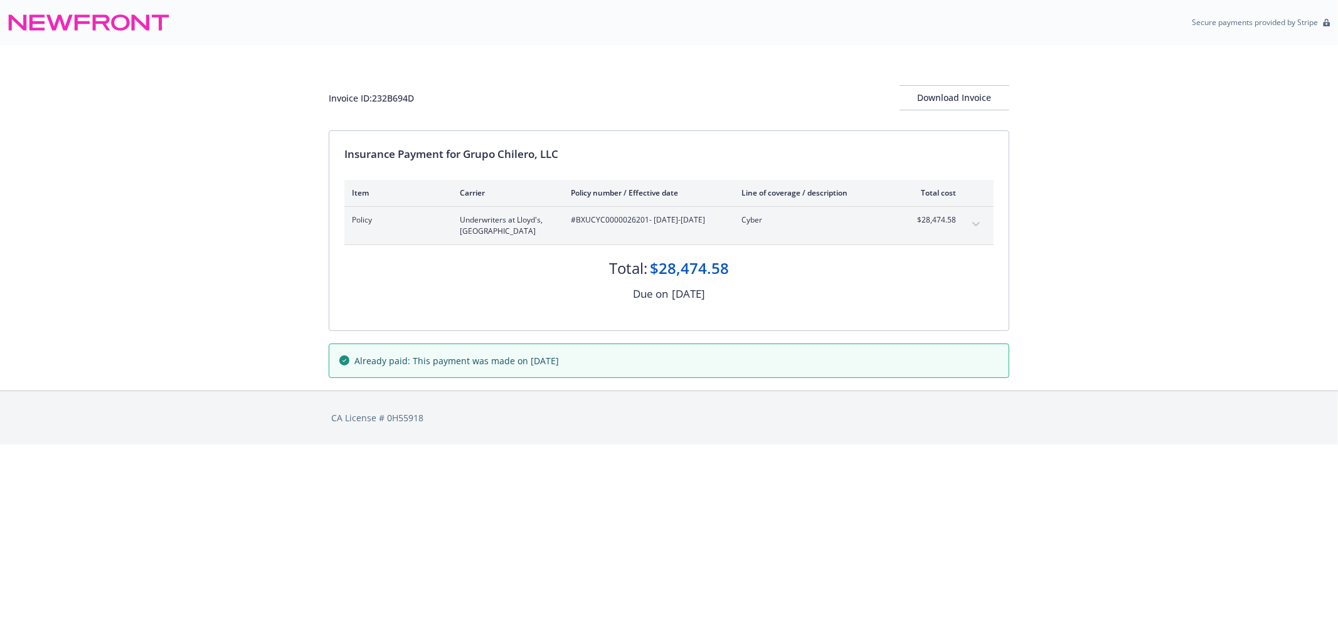
click at [975, 224] on icon "expand content" at bounding box center [976, 224] width 8 height 4
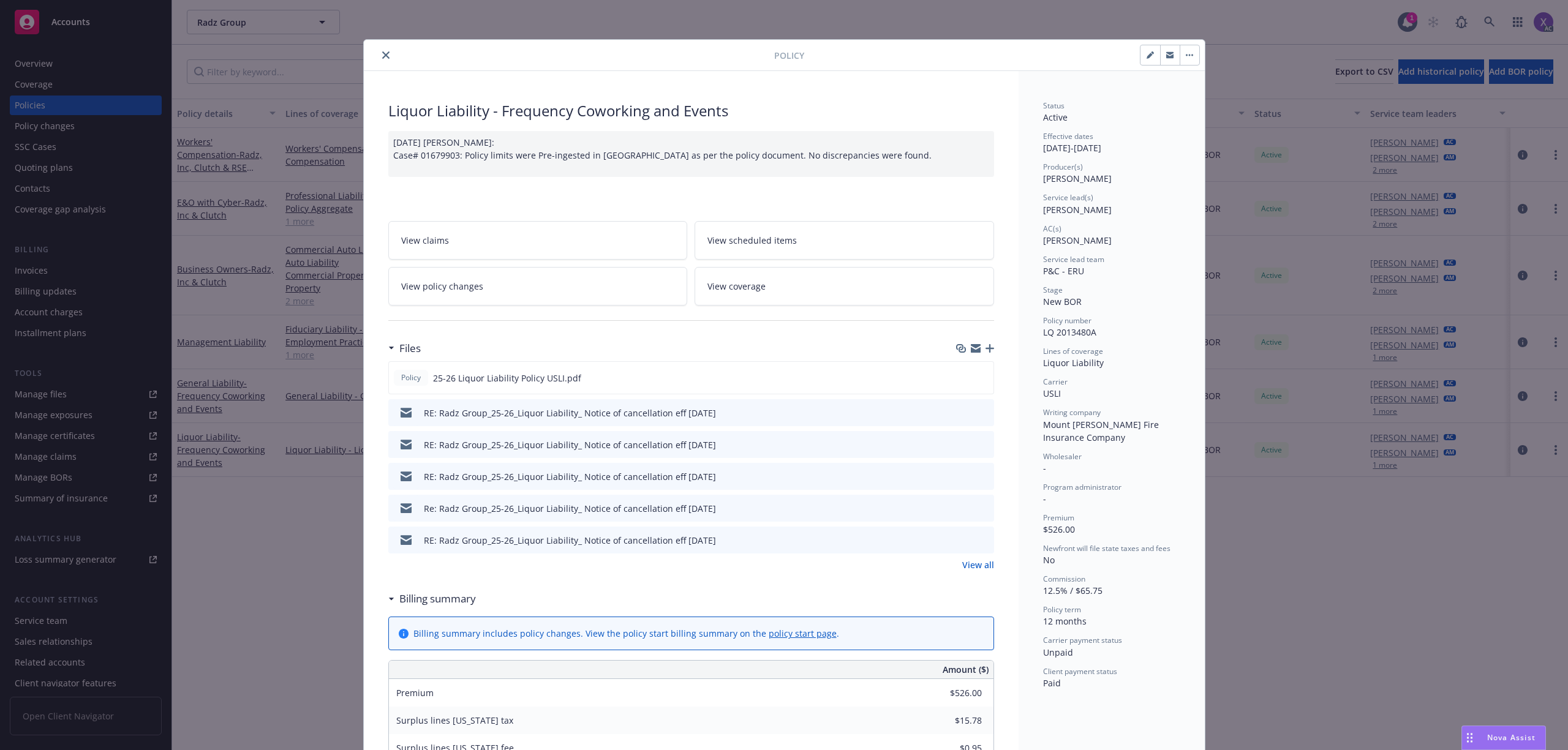
click at [382, 53] on icon "close" at bounding box center [386, 56] width 8 height 8
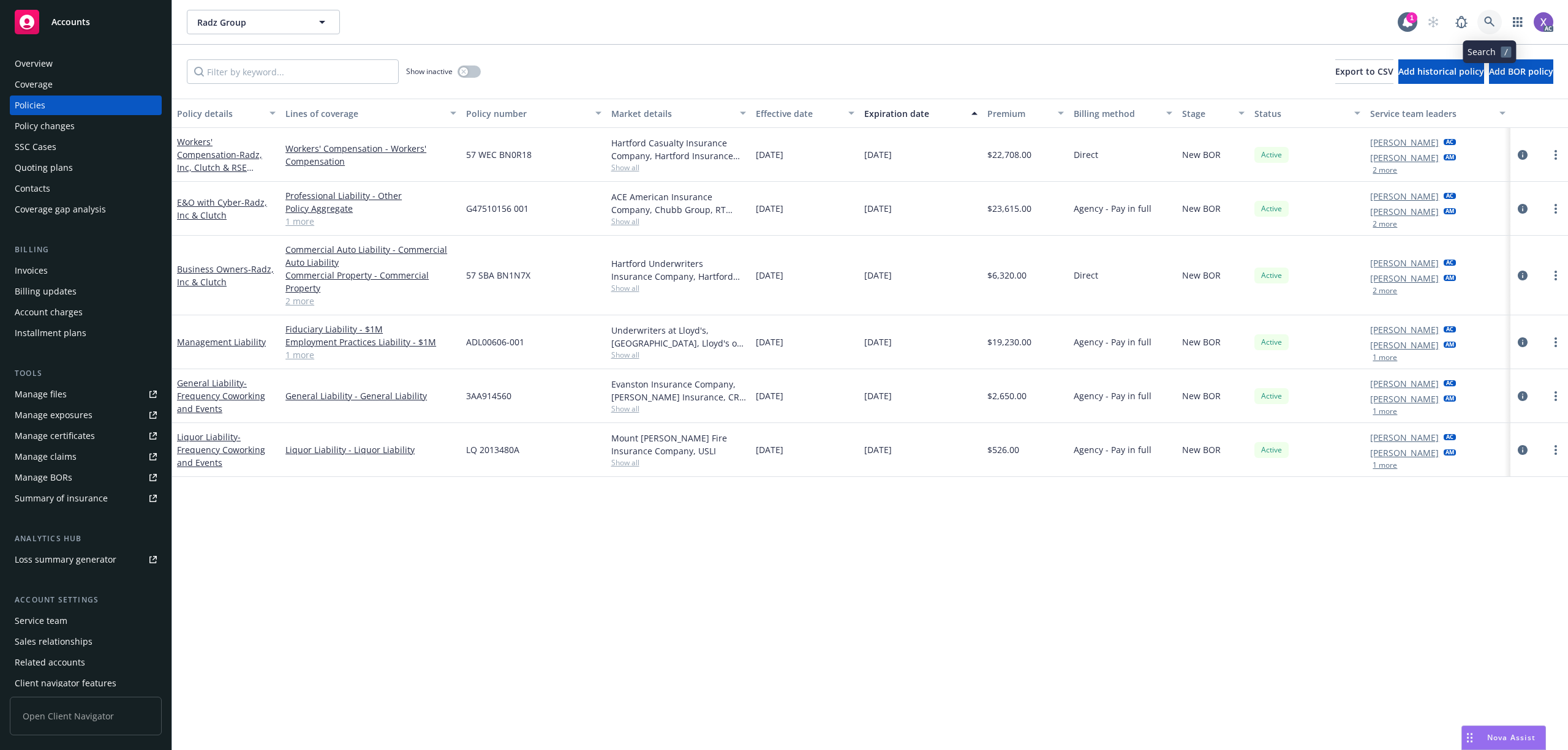
click at [1493, 20] on icon at bounding box center [1489, 21] width 11 height 11
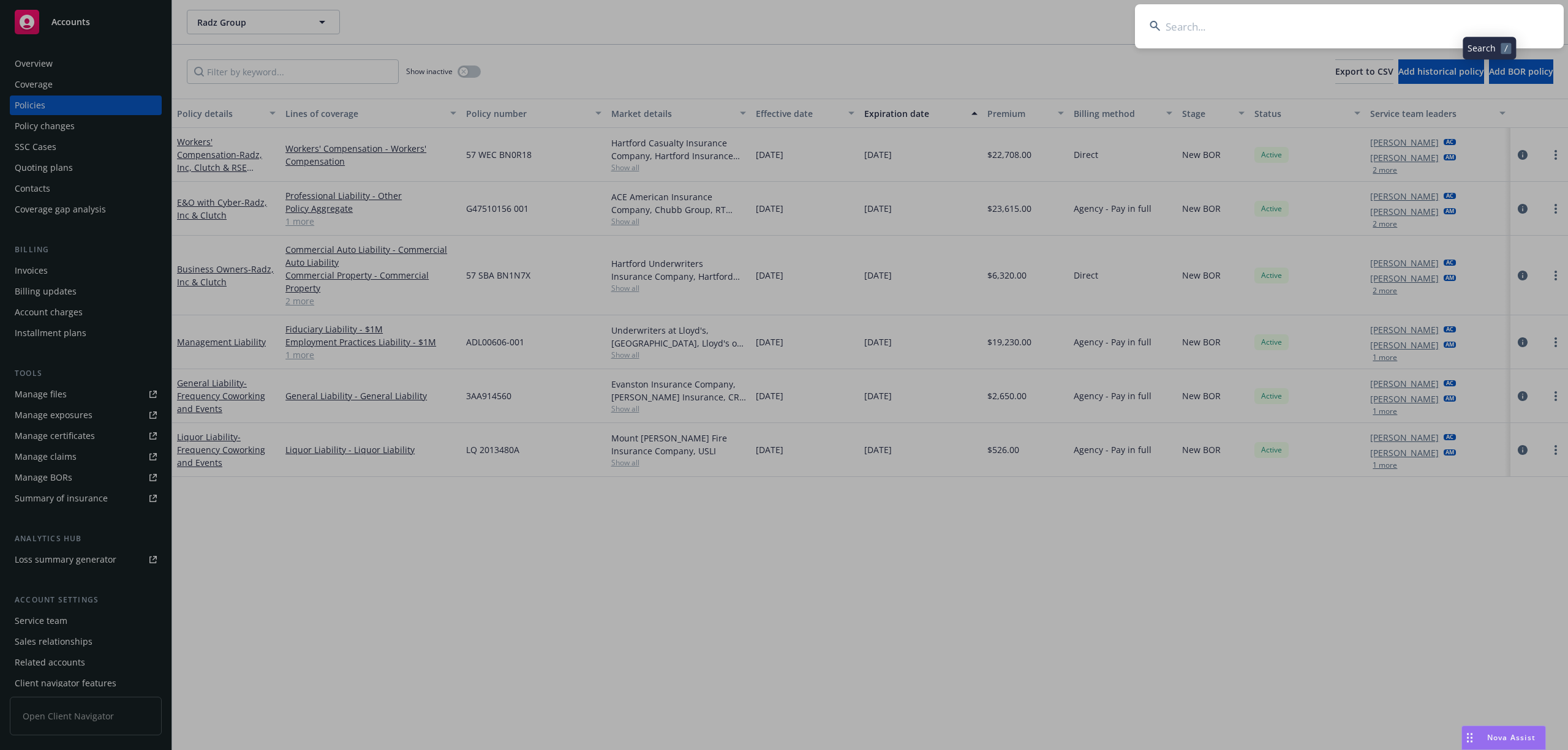
click at [1295, 30] on input at bounding box center [1348, 25] width 429 height 44
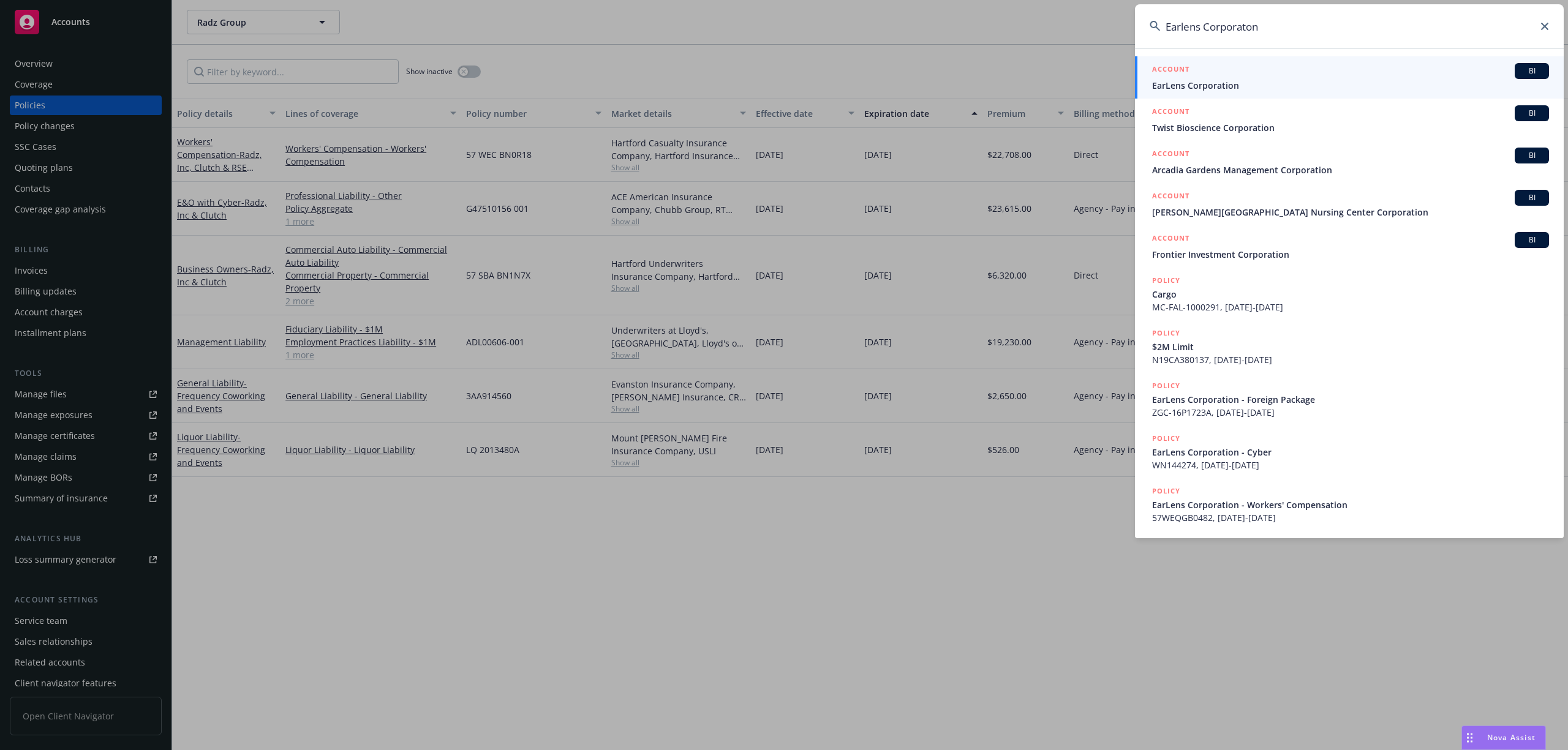
type input "Earlens Corporaton"
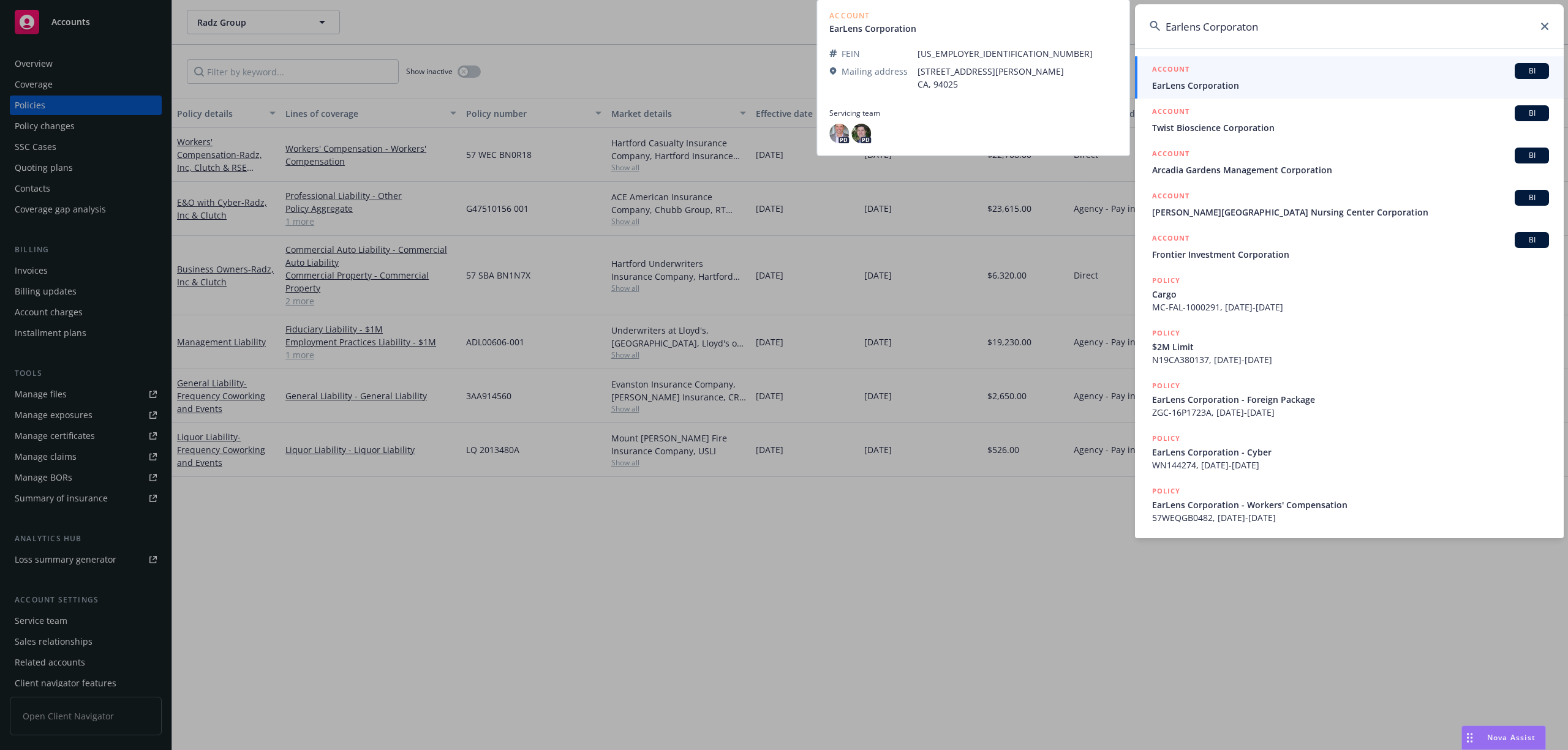
click at [1218, 94] on link "ACCOUNT BI EarLens Corporation" at bounding box center [1348, 77] width 429 height 42
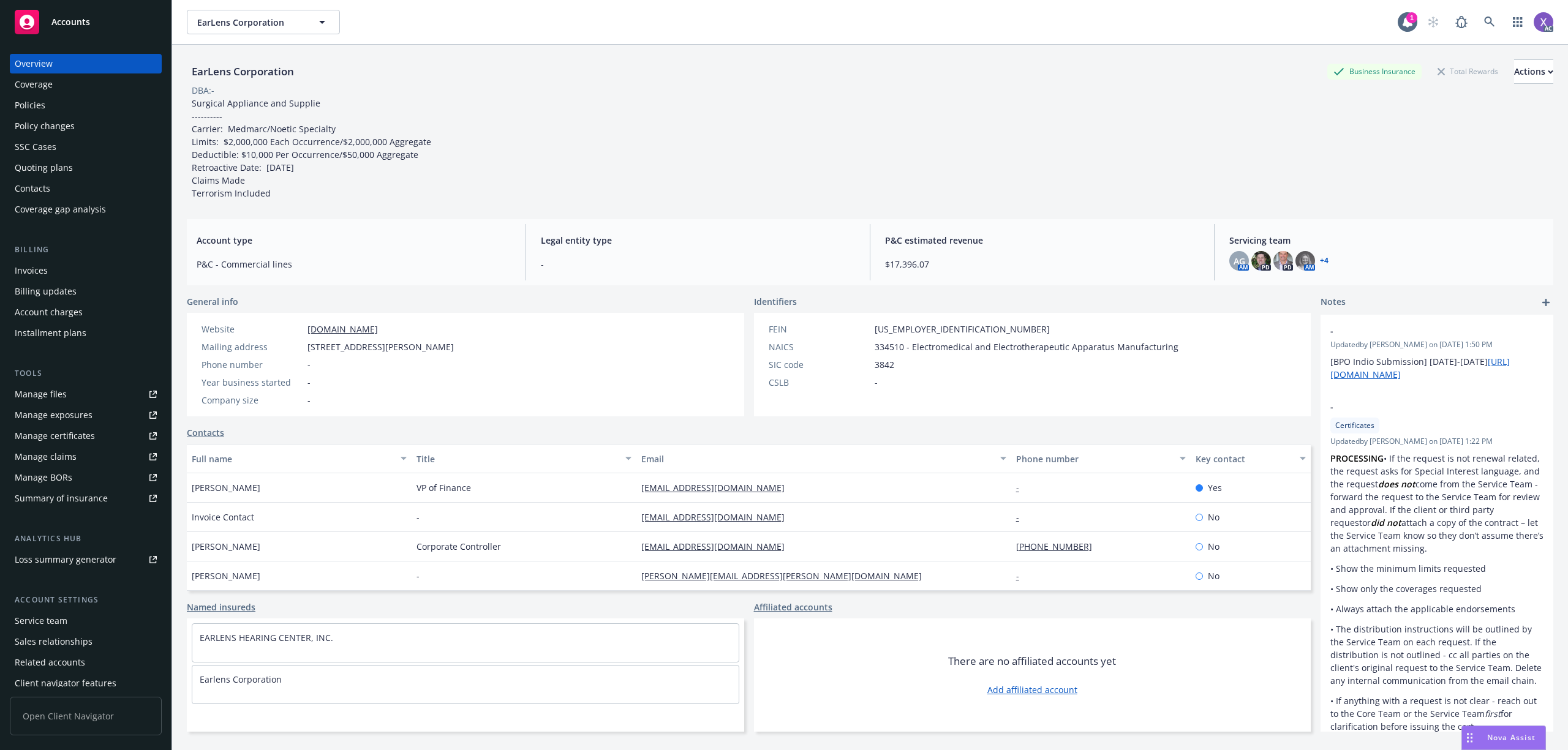
click at [32, 271] on div "Invoices" at bounding box center [31, 271] width 33 height 20
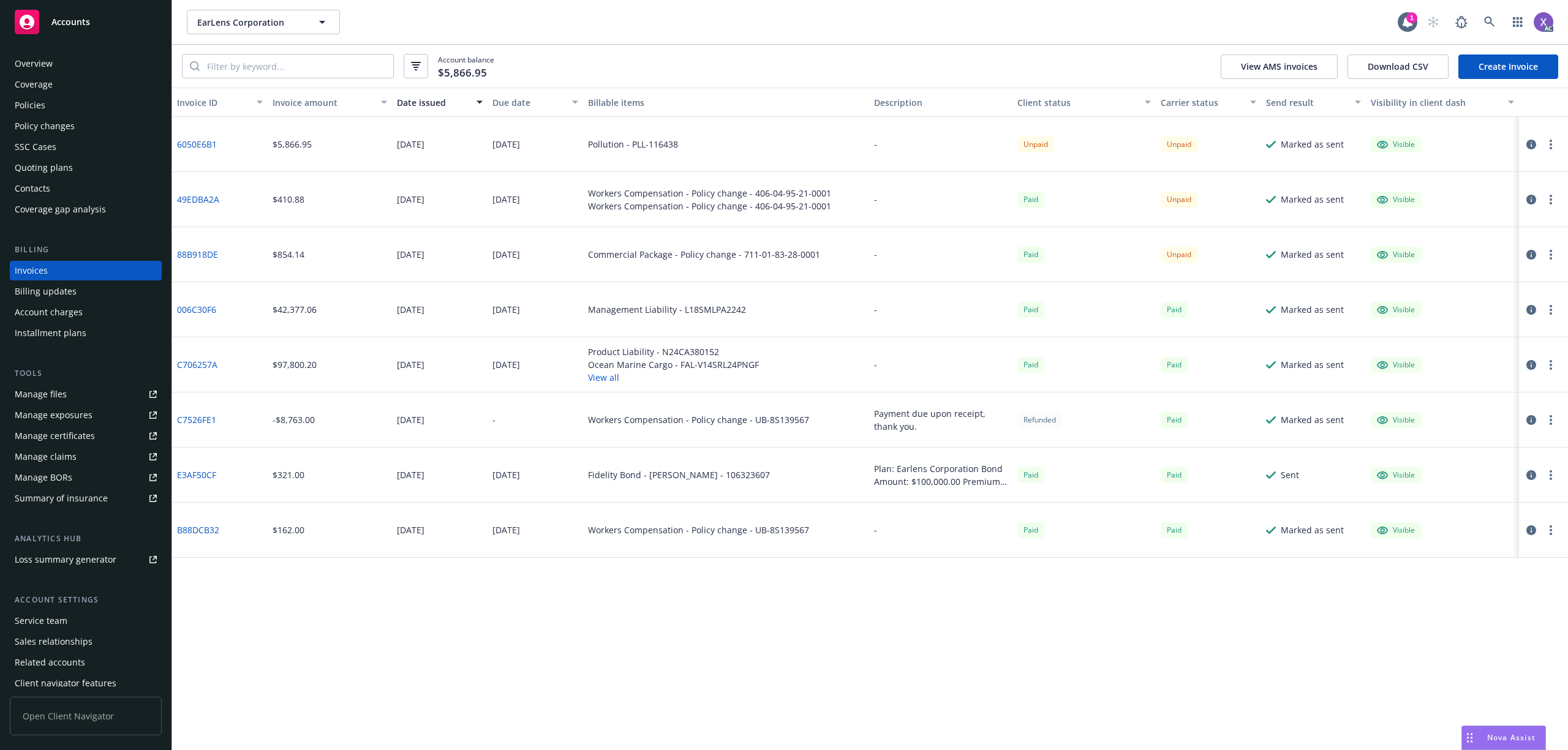
click at [28, 108] on div "Policies" at bounding box center [29, 105] width 30 height 20
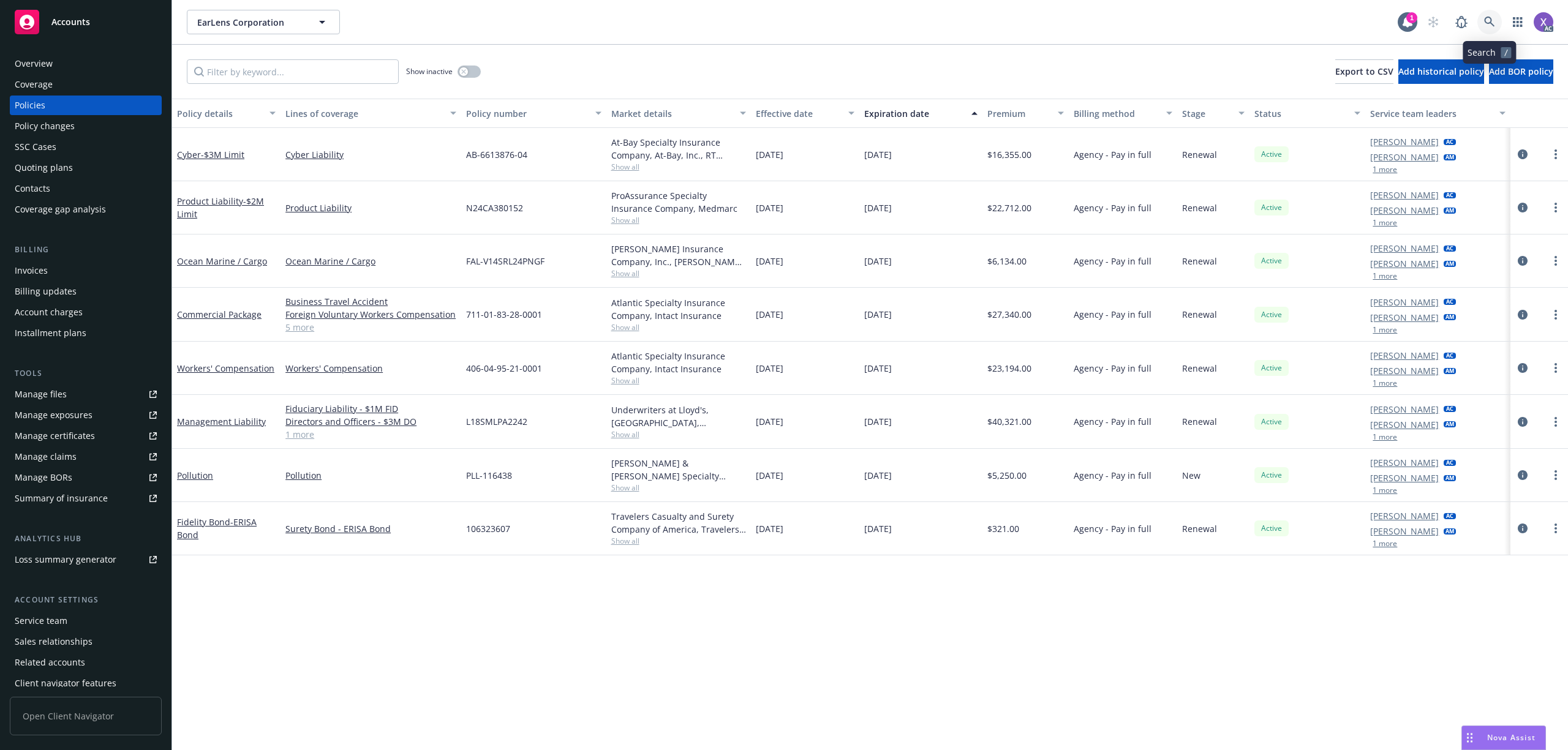
click at [1482, 16] on link at bounding box center [1489, 21] width 24 height 24
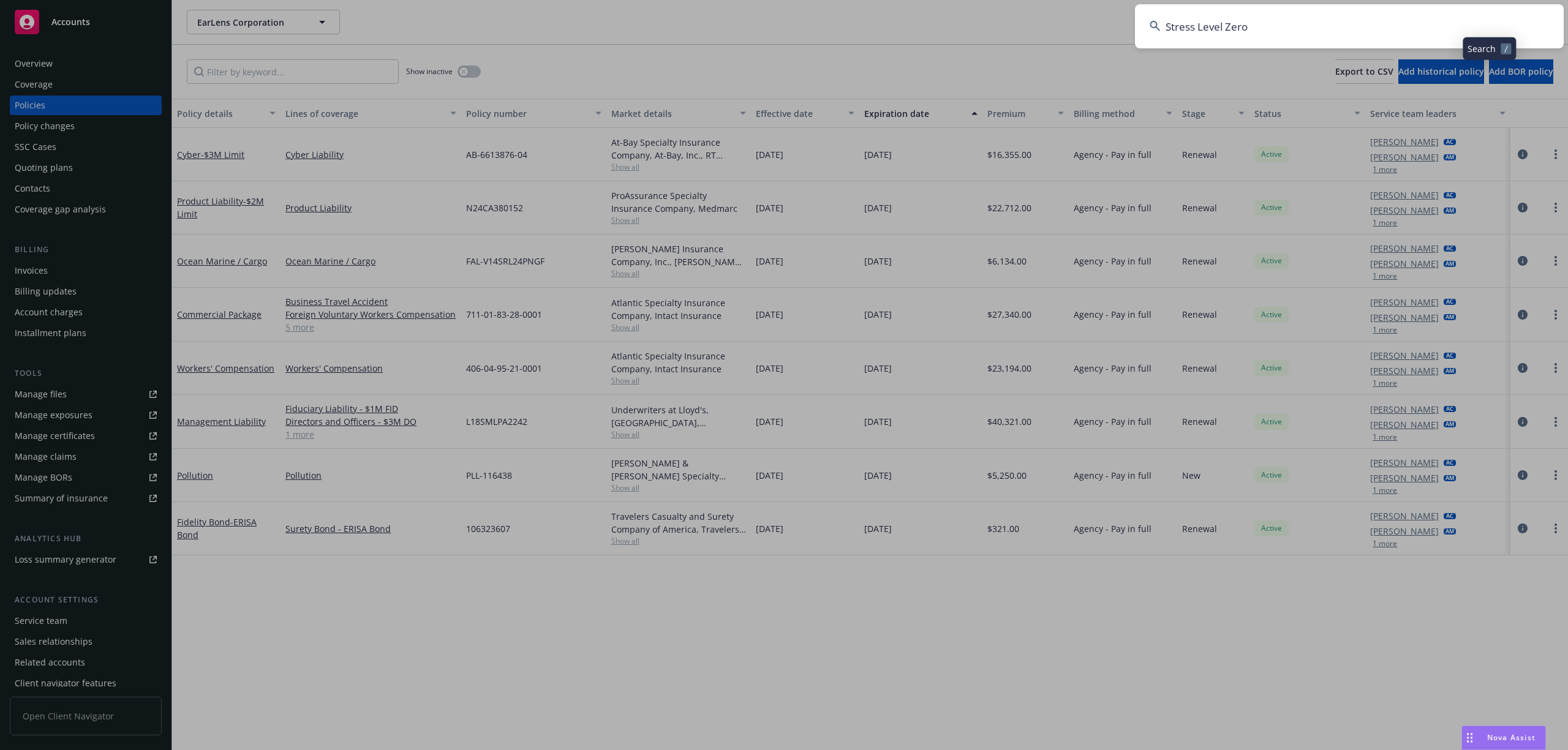
click at [1370, 32] on input "Stress Level Zero" at bounding box center [1348, 25] width 429 height 44
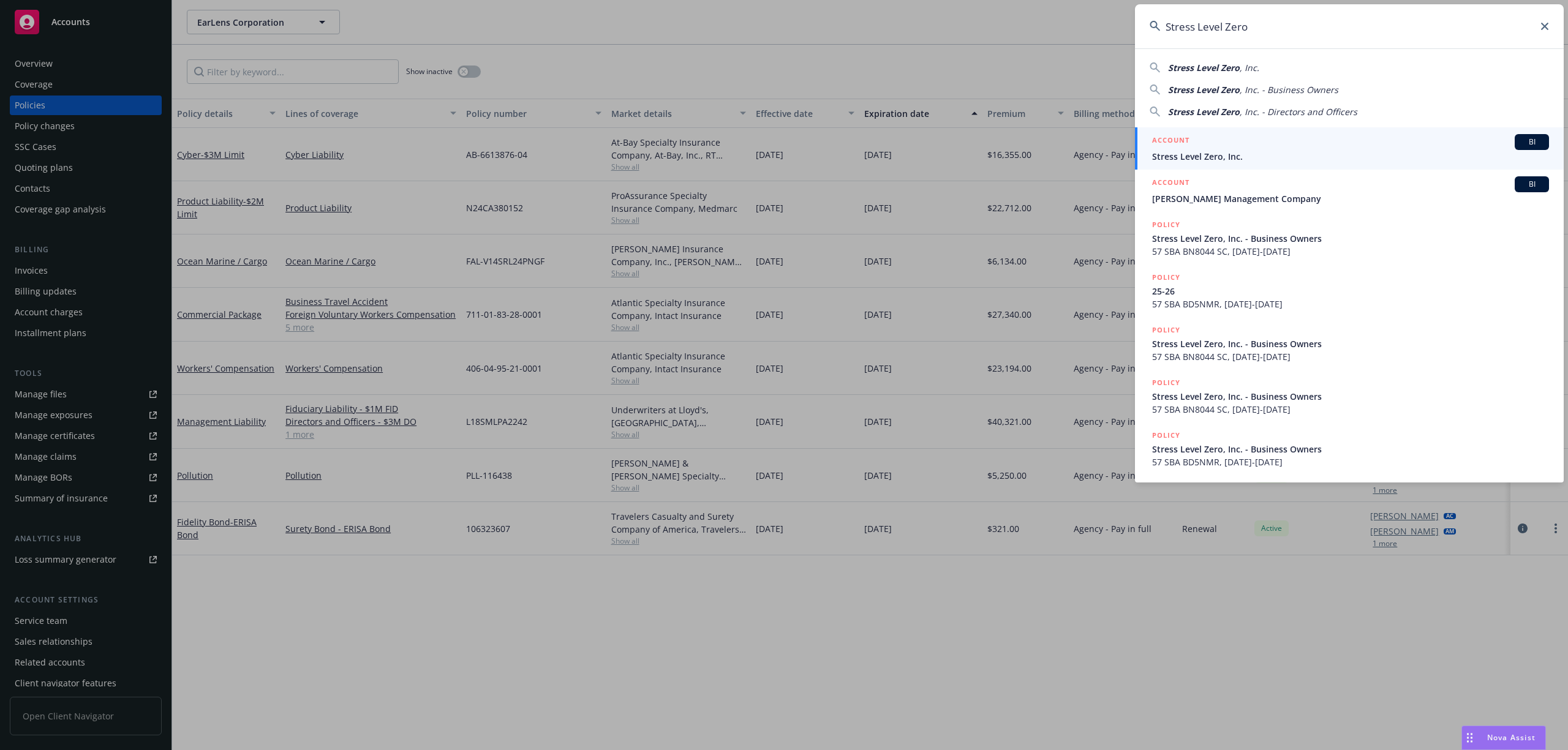
type input "Stress Level Zero"
click at [1242, 157] on span "Stress Level Zero, Inc." at bounding box center [1350, 156] width 396 height 13
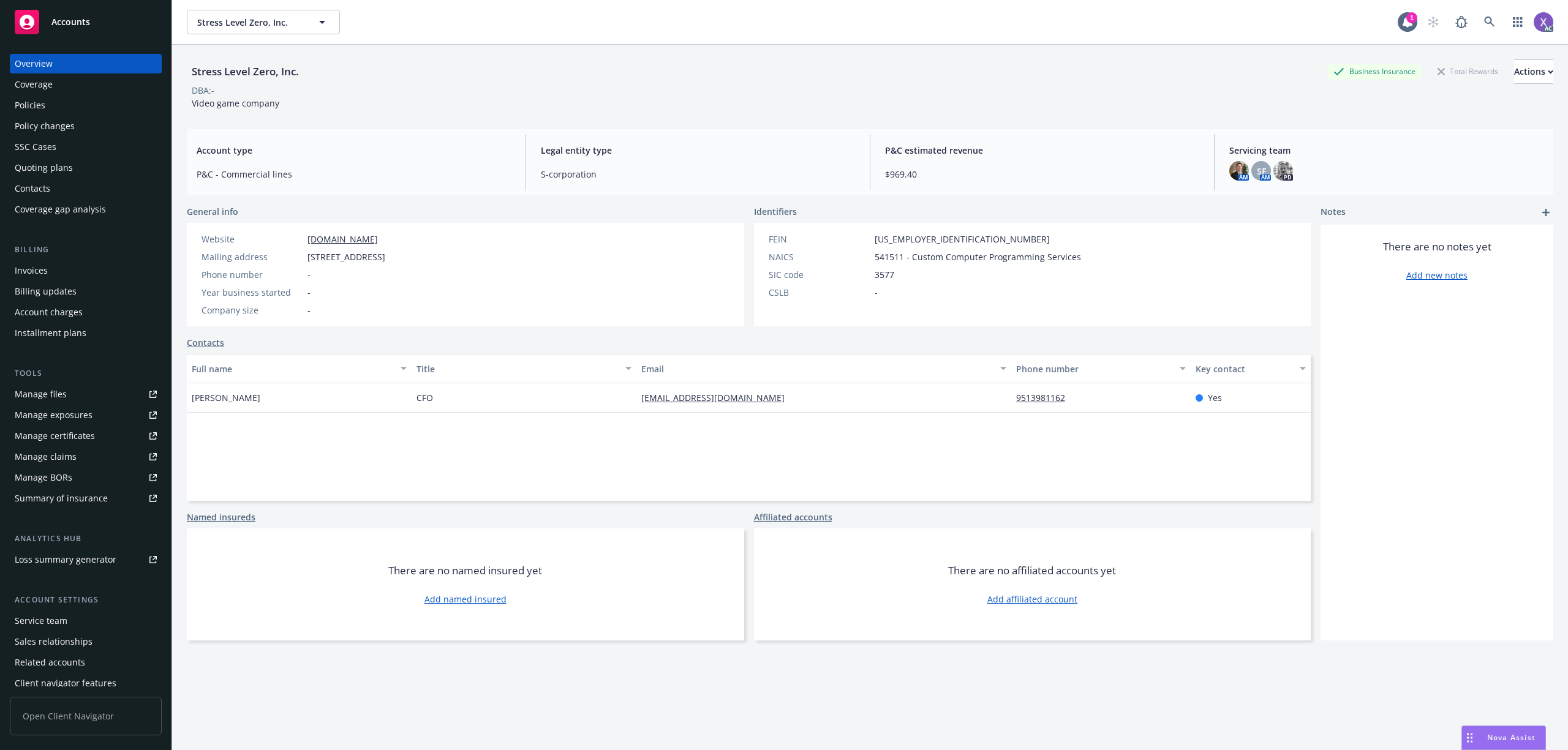
click at [35, 268] on div "Invoices" at bounding box center [31, 271] width 33 height 20
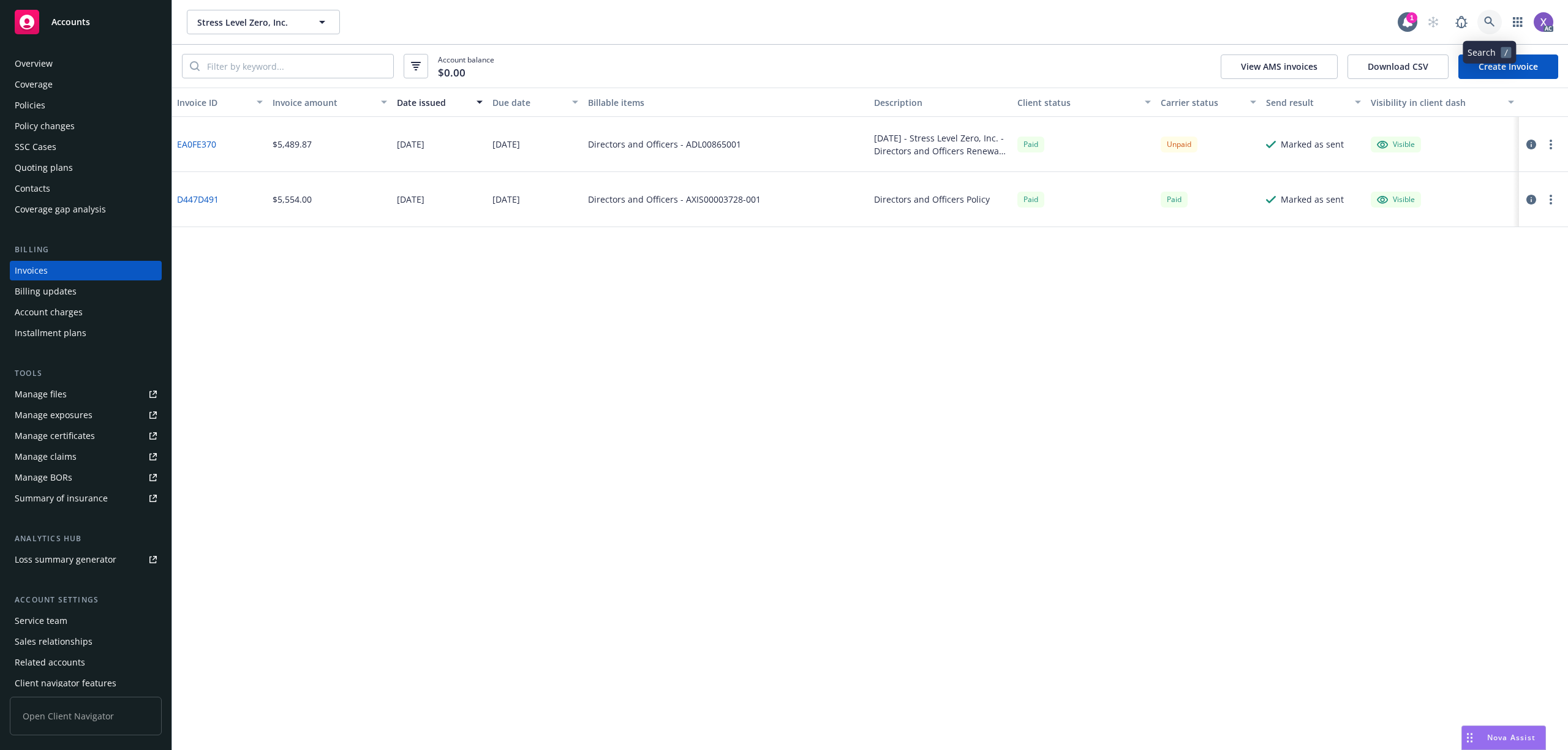
click at [1480, 22] on link at bounding box center [1489, 21] width 24 height 24
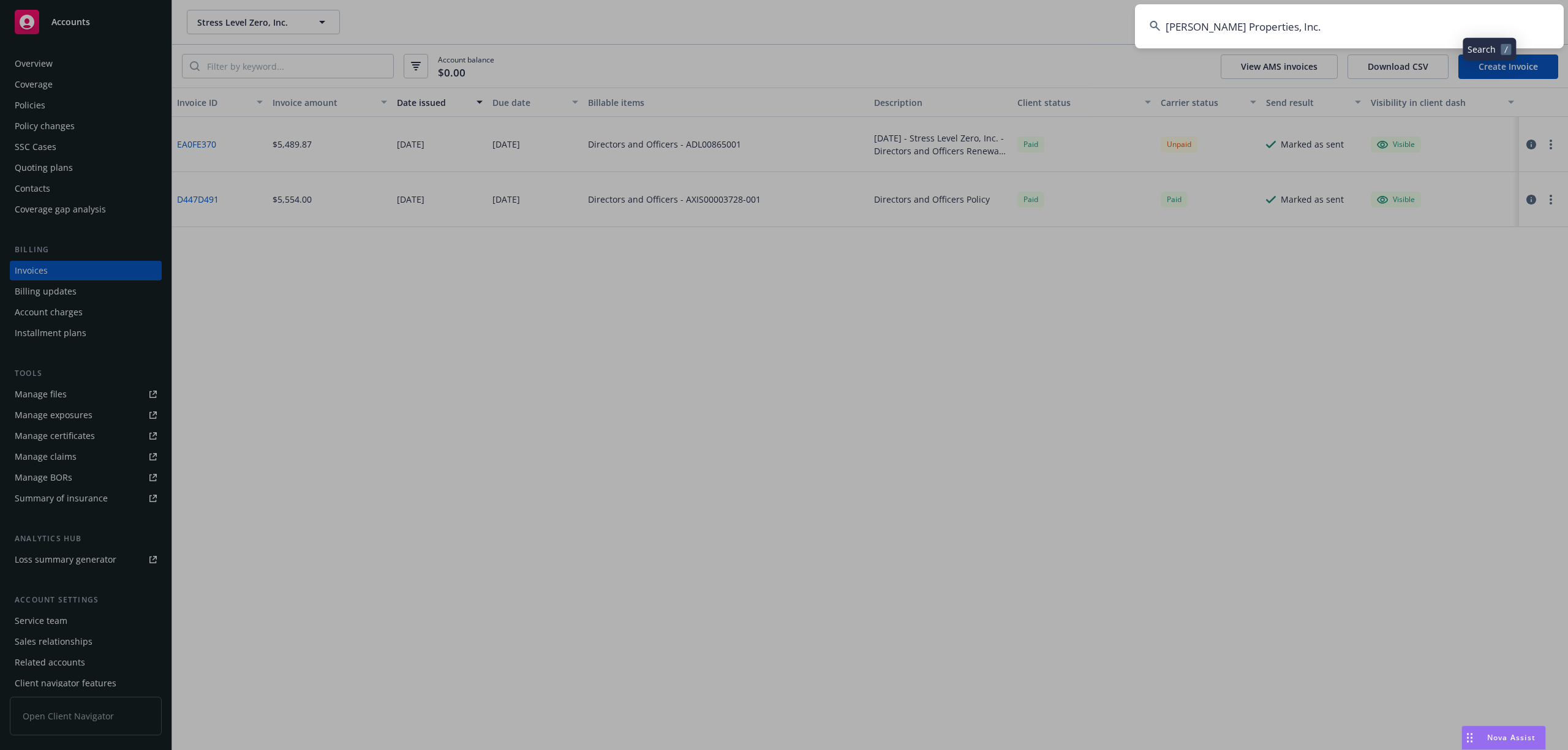
click at [1324, 29] on input "Ethan Conrad Properties, Inc." at bounding box center [1348, 25] width 429 height 44
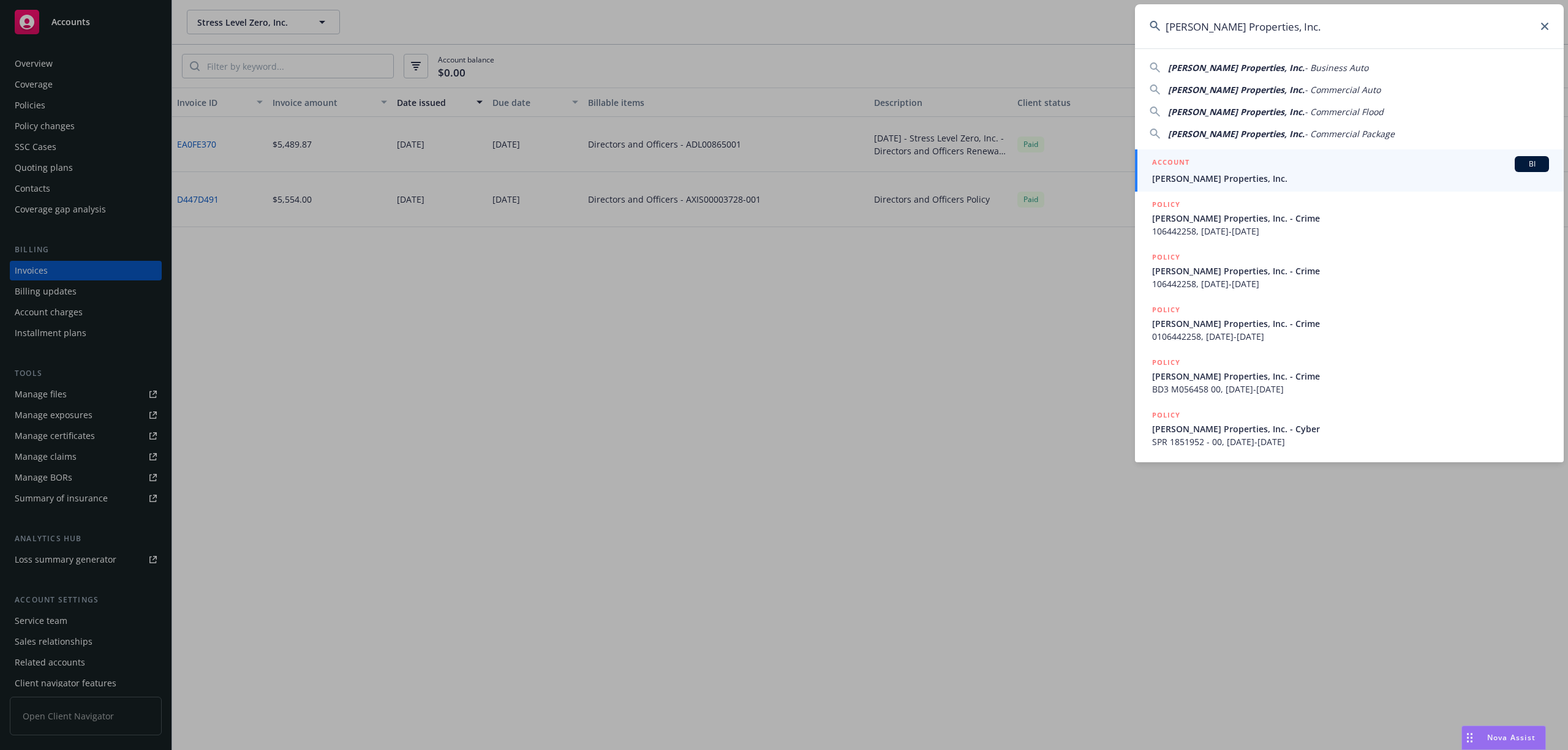
type input "Ethan Conrad Properties, Inc."
click at [1262, 177] on span "Ethan Conrad Properties, Inc." at bounding box center [1350, 178] width 396 height 13
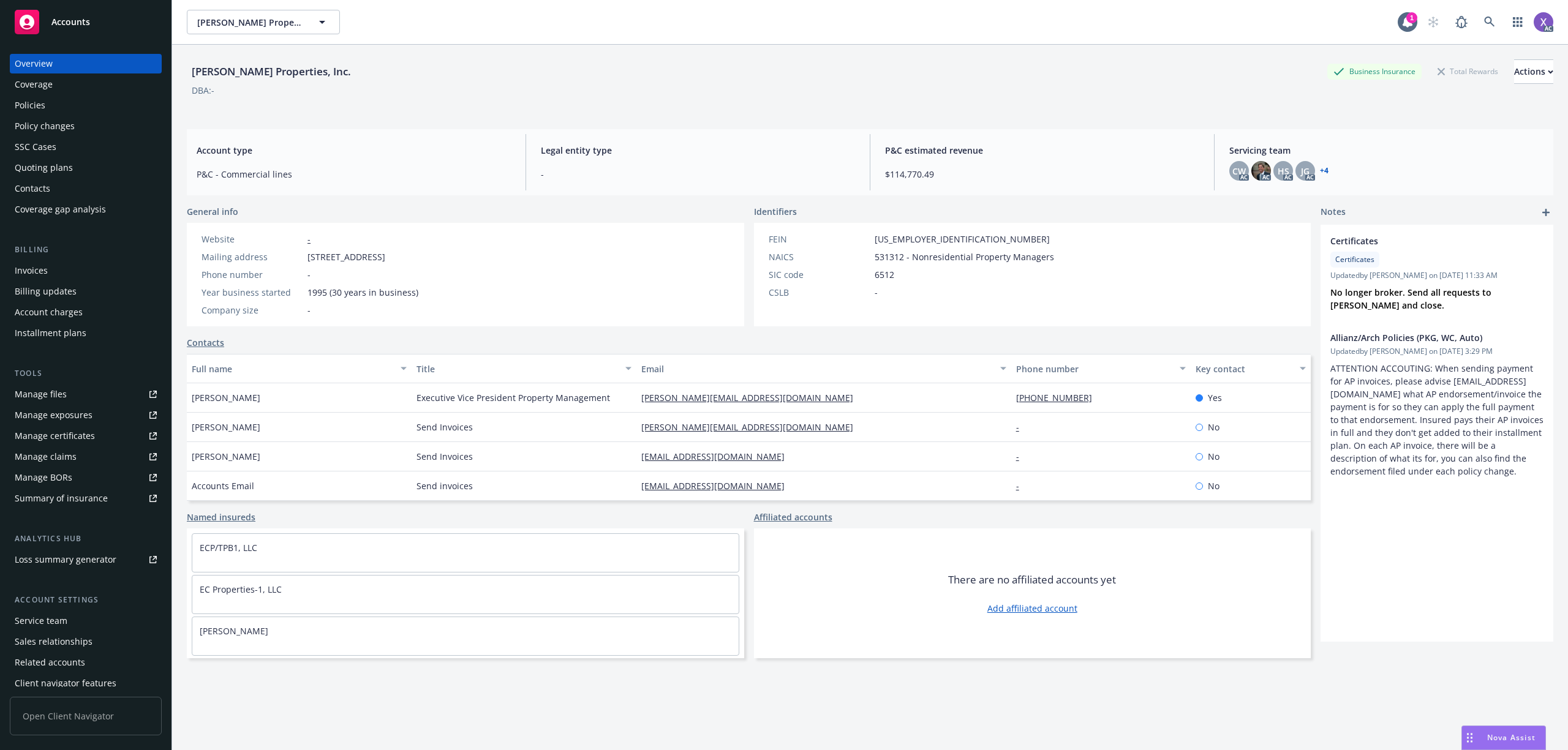
click at [30, 280] on div "Invoices" at bounding box center [31, 271] width 33 height 20
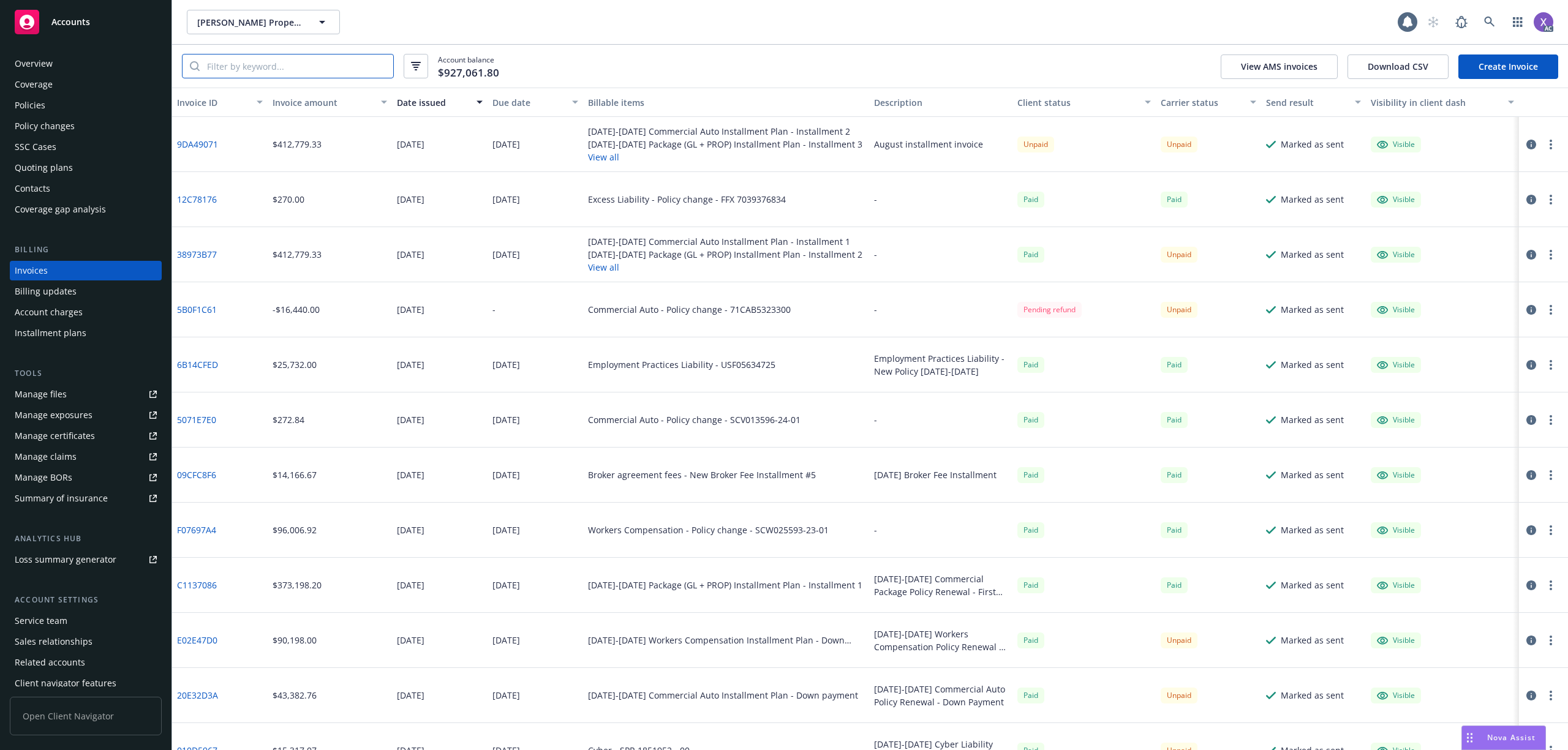
click at [251, 62] on input "search" at bounding box center [296, 66] width 193 height 23
paste input "71WCI5323400"
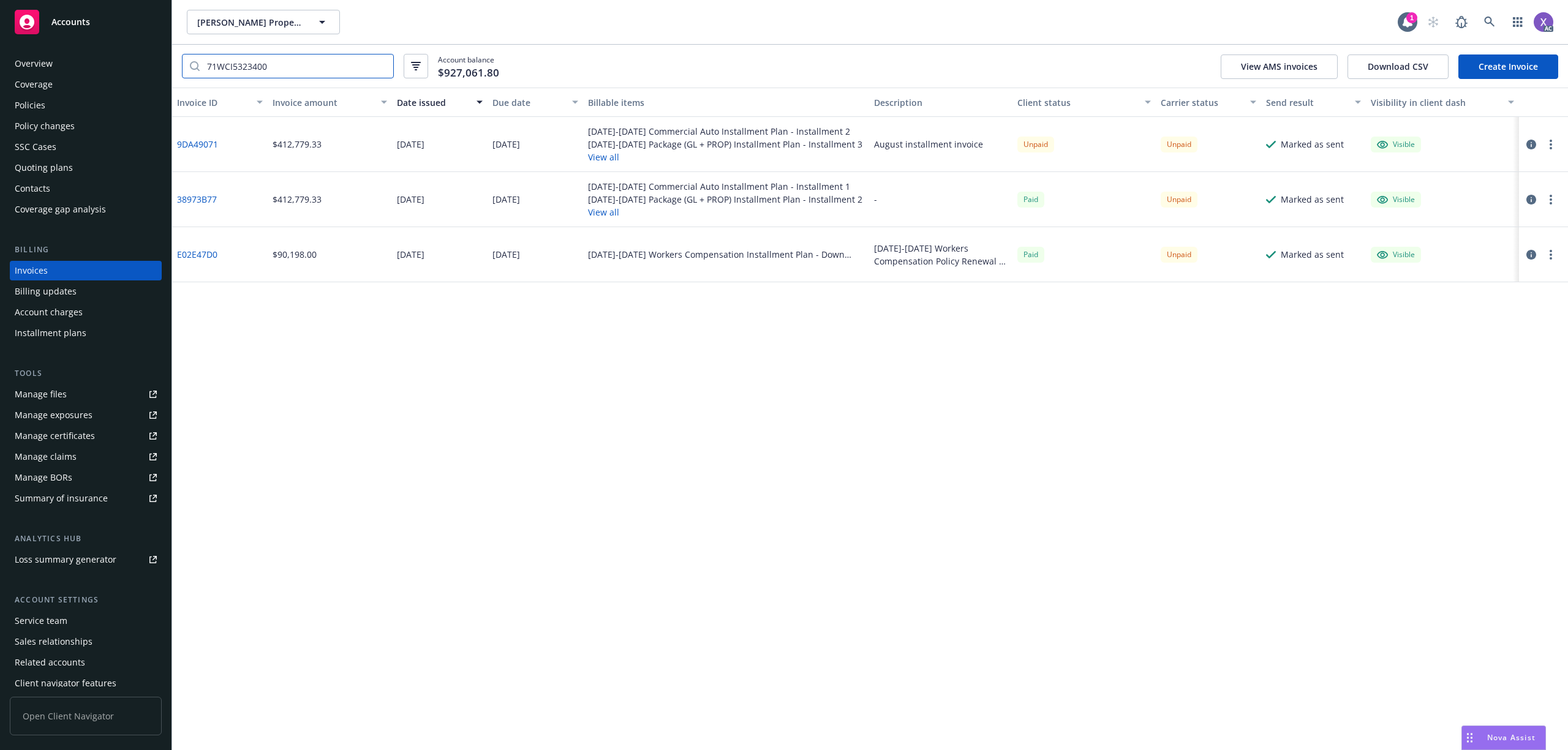
type input "71WCI5323400"
click at [206, 142] on link "9DA49071" at bounding box center [197, 144] width 41 height 13
click at [201, 199] on link "38973B77" at bounding box center [196, 199] width 40 height 13
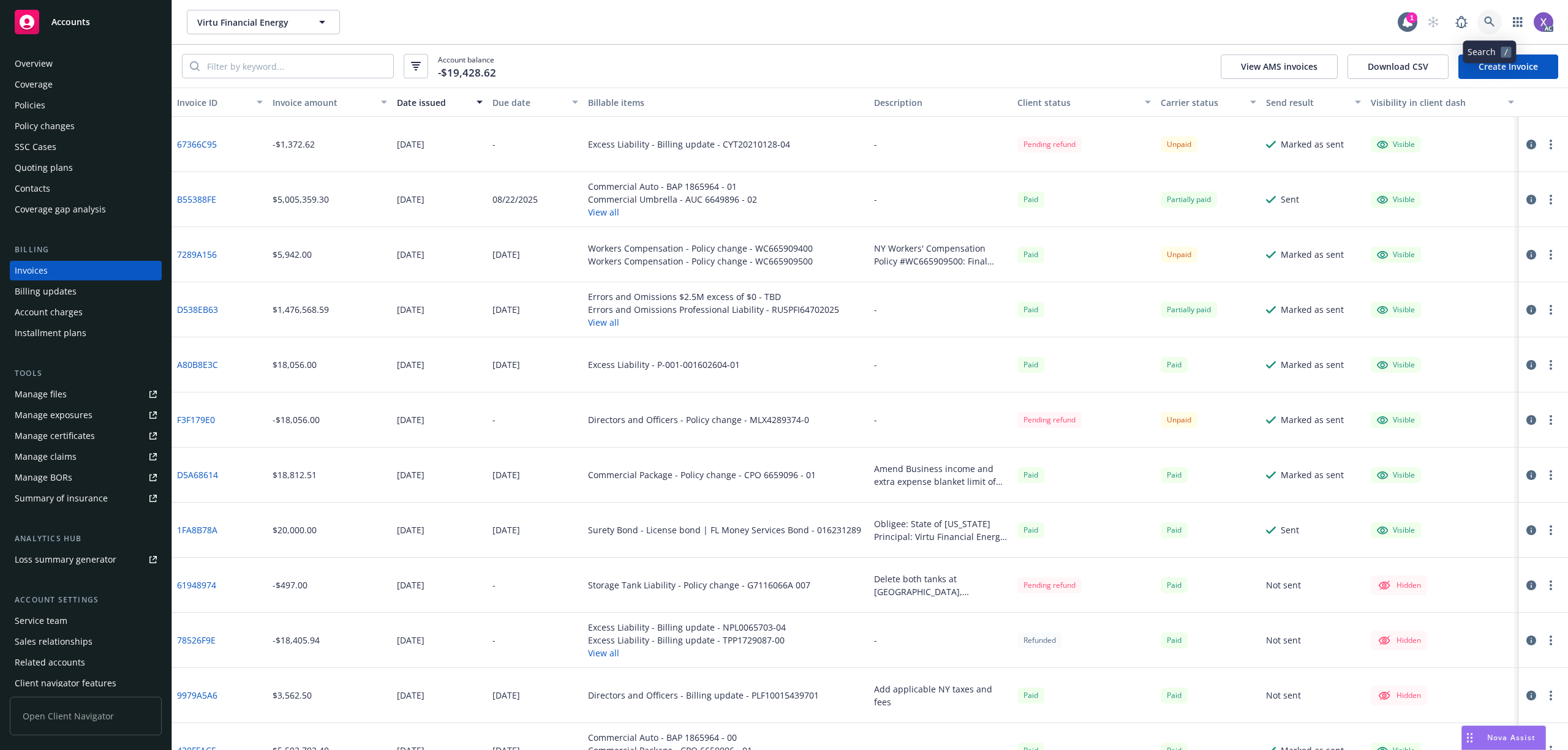
click at [1488, 22] on icon at bounding box center [1489, 21] width 11 height 11
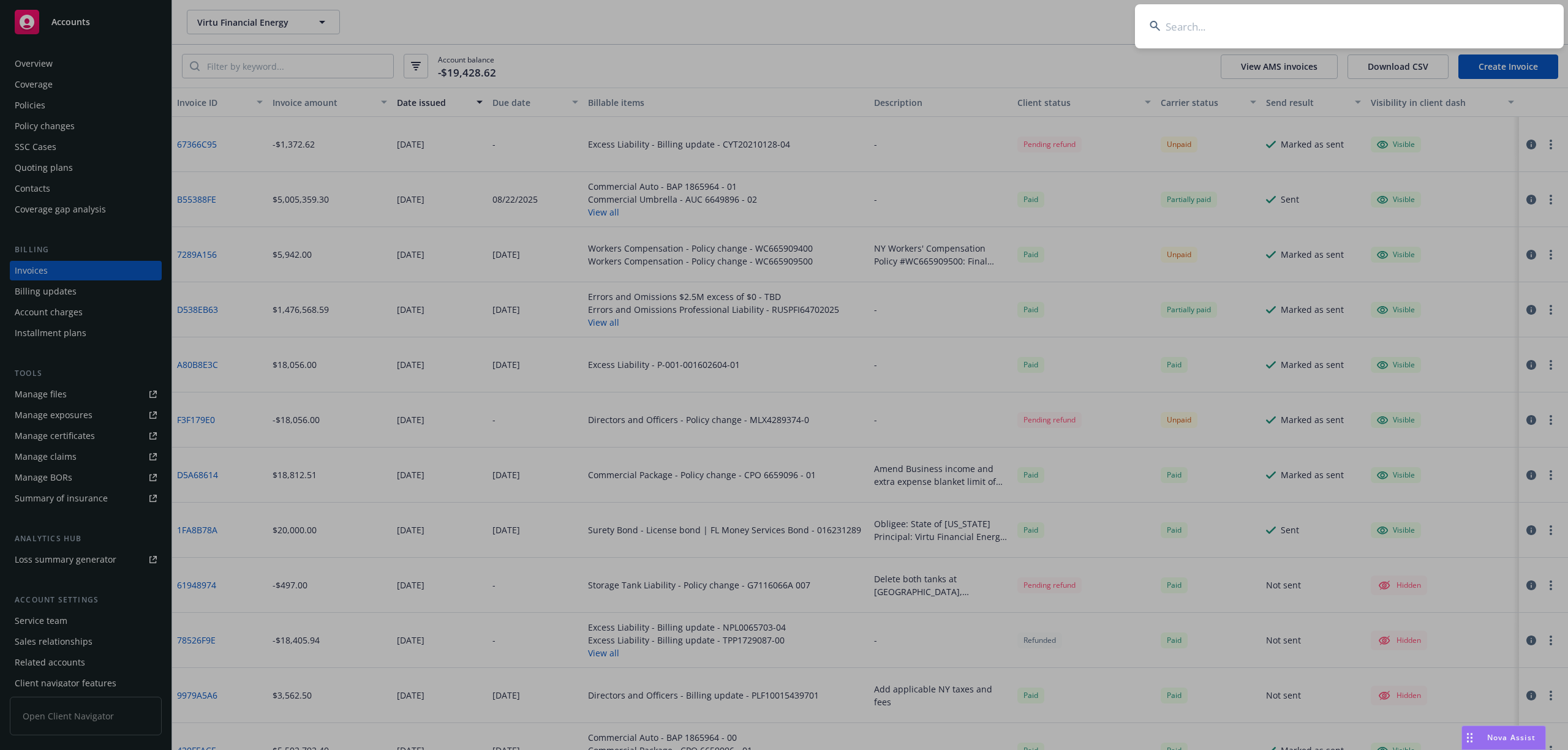
click at [1336, 16] on input at bounding box center [1348, 25] width 429 height 44
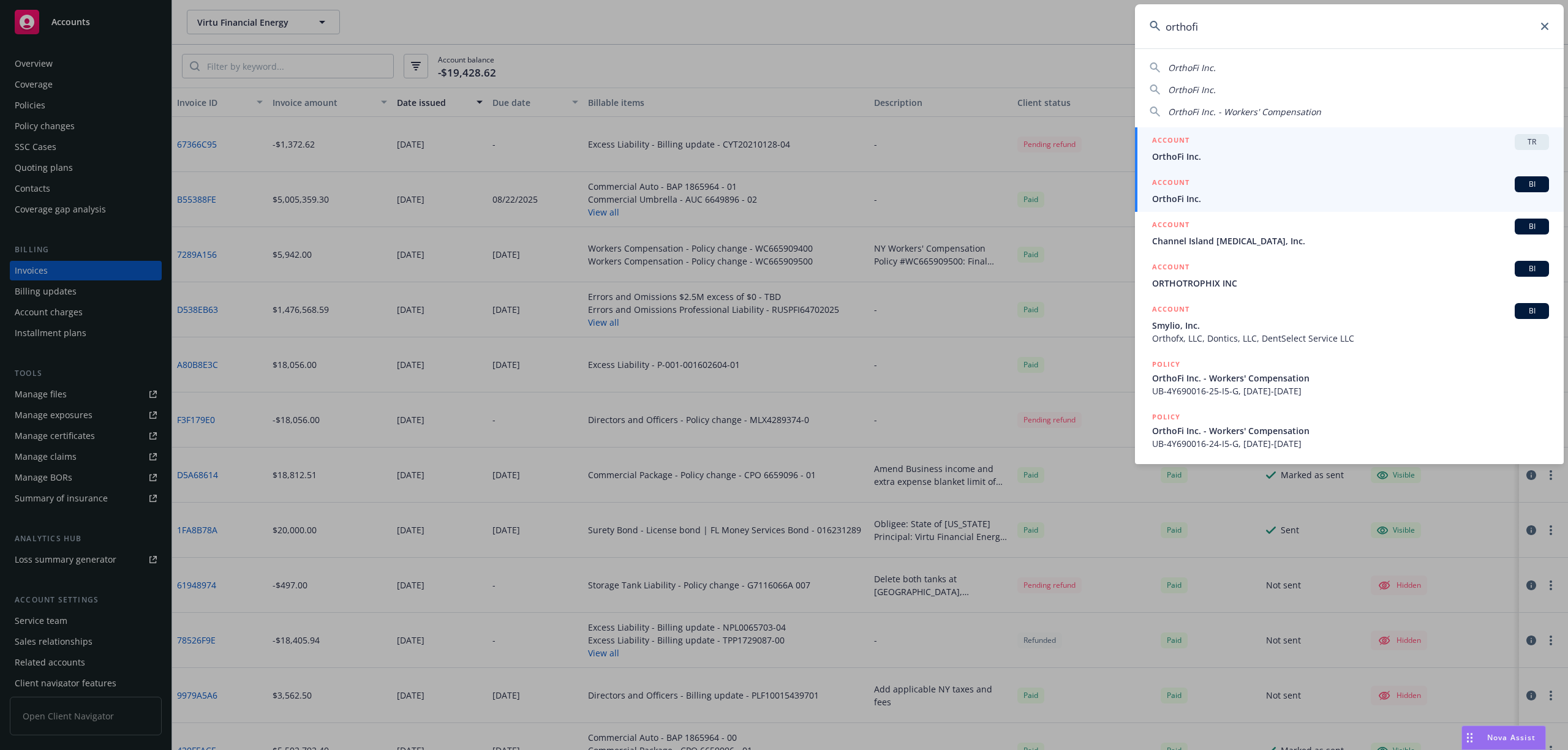
type input "orthofi"
click at [1201, 199] on span "OrthoFi Inc." at bounding box center [1350, 198] width 396 height 13
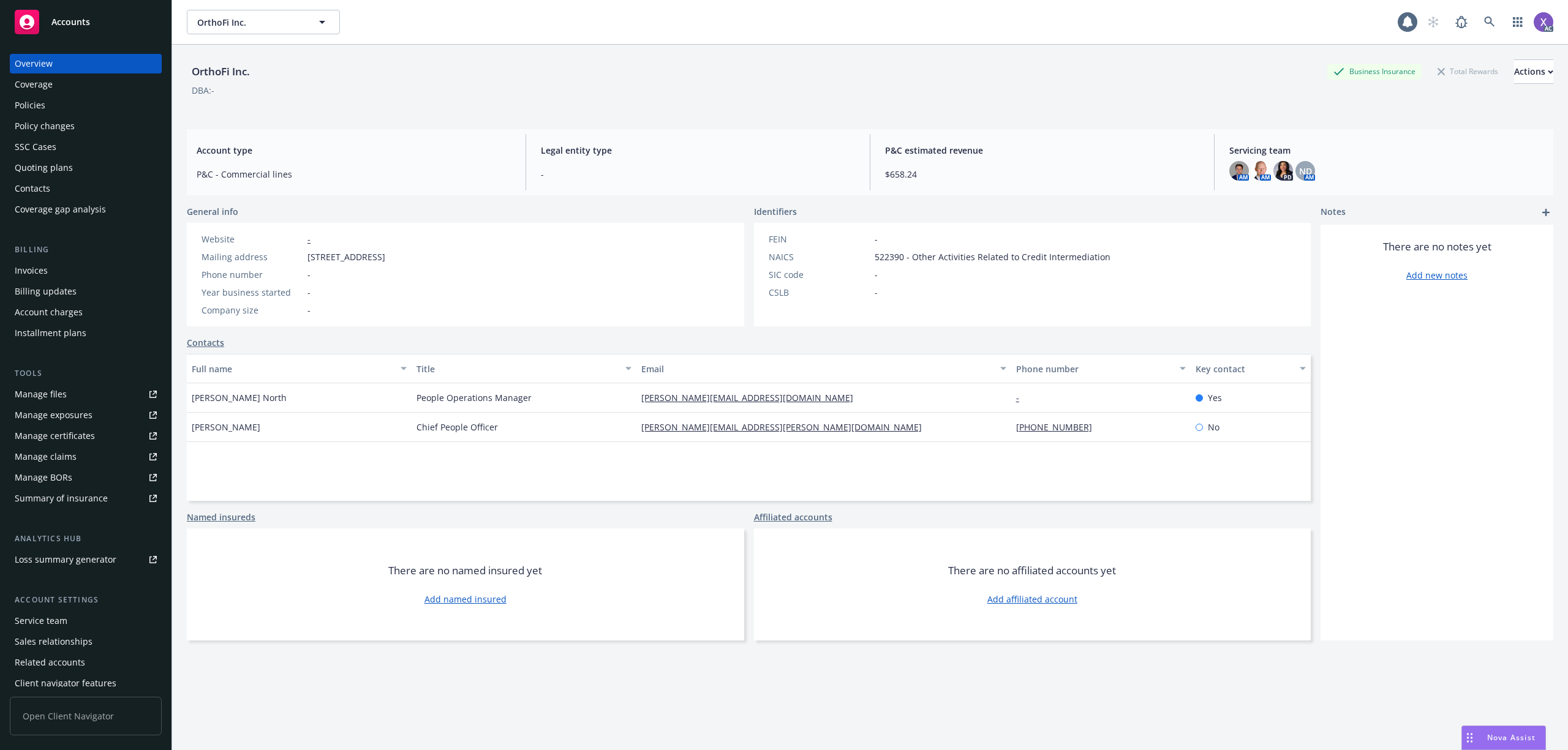
click at [24, 280] on div "Invoices" at bounding box center [31, 271] width 33 height 20
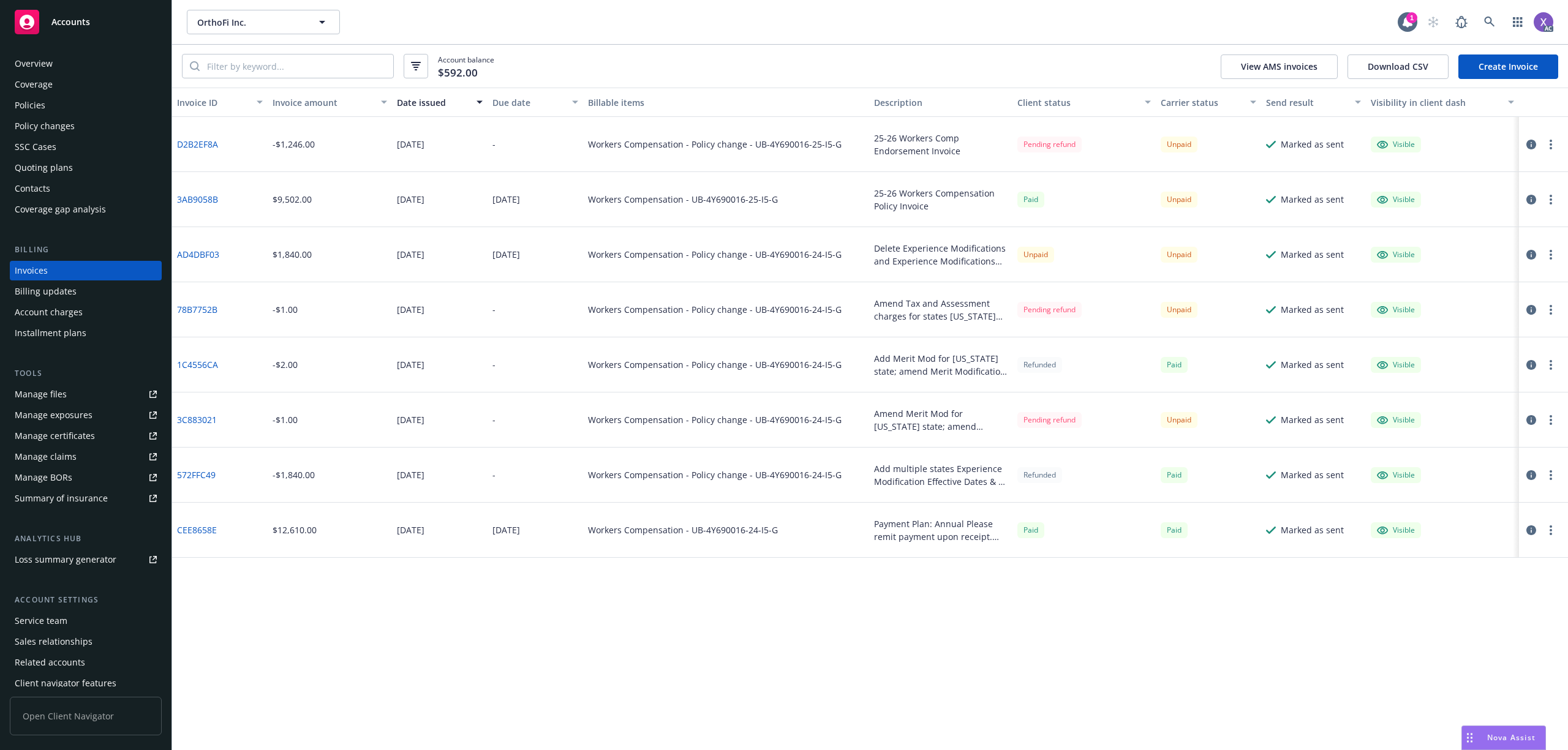
click at [57, 60] on div "Overview" at bounding box center [85, 63] width 142 height 20
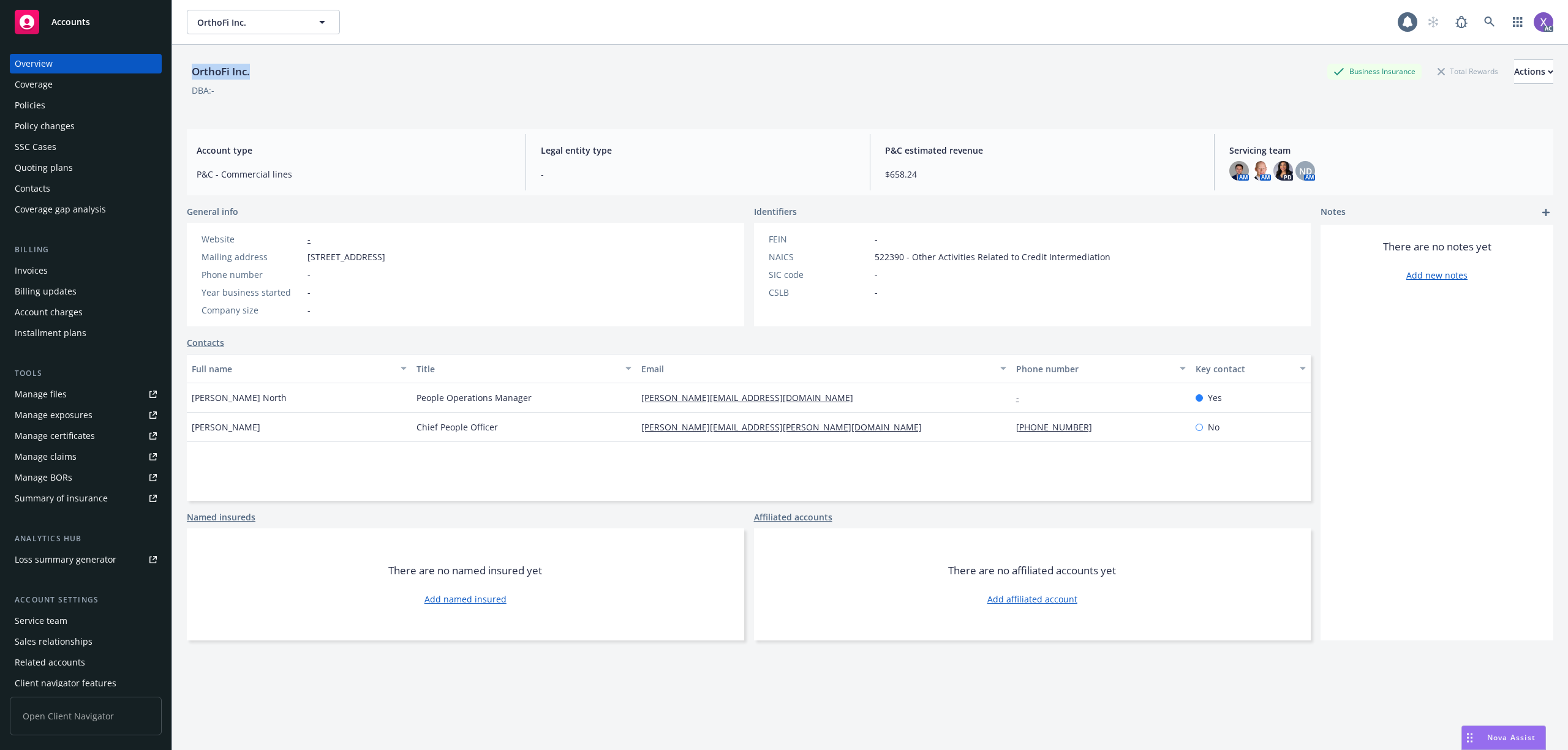
drag, startPoint x: 266, startPoint y: 71, endPoint x: 192, endPoint y: 74, distance: 74.1
click at [191, 76] on div "OrthoFi Inc. Business Insurance Total Rewards Actions" at bounding box center [869, 71] width 1366 height 24
copy div "OrthoFi Inc."
click at [30, 275] on div "Invoices" at bounding box center [31, 271] width 33 height 20
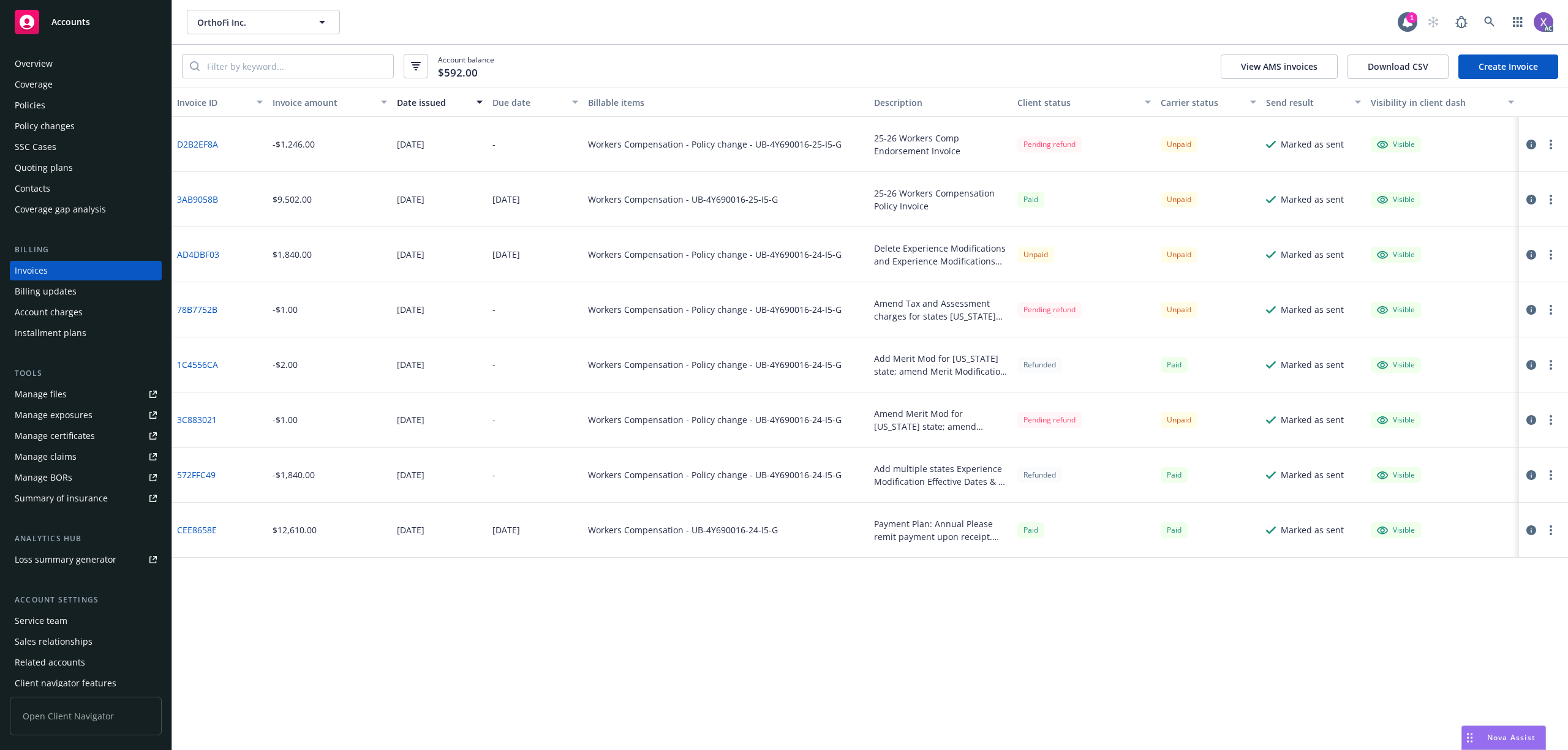
click at [1532, 201] on icon "button" at bounding box center [1531, 199] width 10 height 10
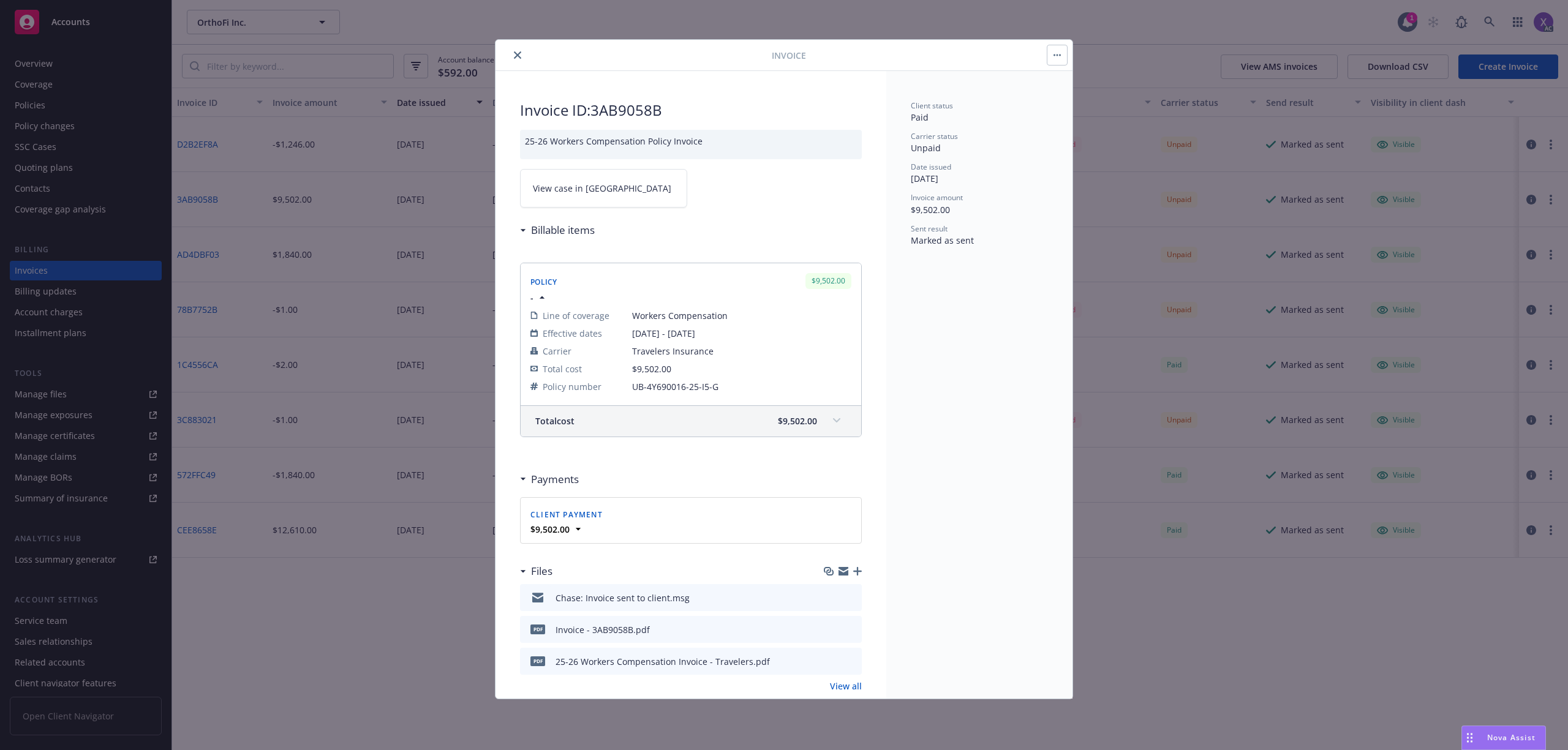
click at [596, 193] on span "View case in SSC" at bounding box center [602, 188] width 139 height 13
click at [518, 60] on button "close" at bounding box center [516, 55] width 15 height 15
